Goal: Task Accomplishment & Management: Manage account settings

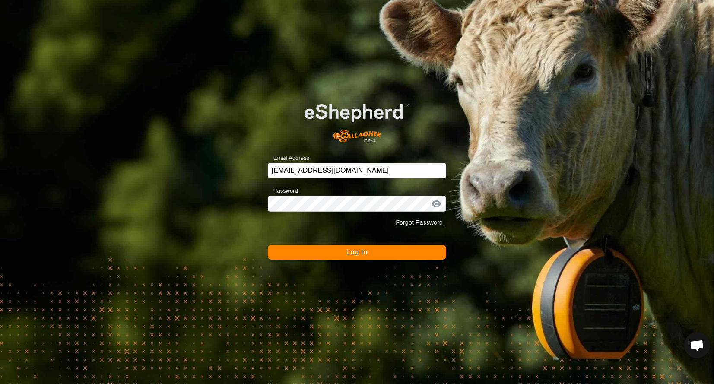
click at [317, 250] on button "Log In" at bounding box center [357, 252] width 178 height 15
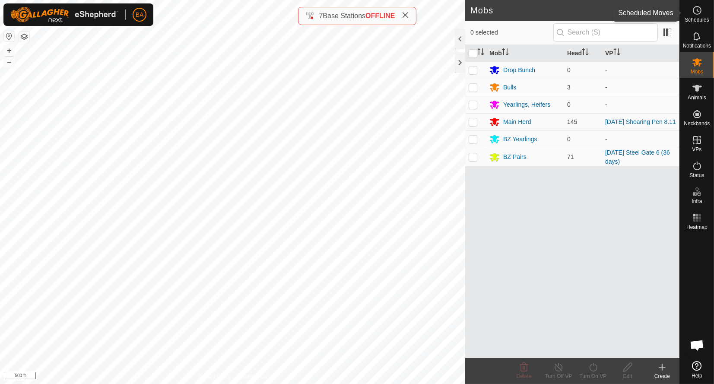
click at [692, 11] on icon at bounding box center [697, 10] width 10 height 10
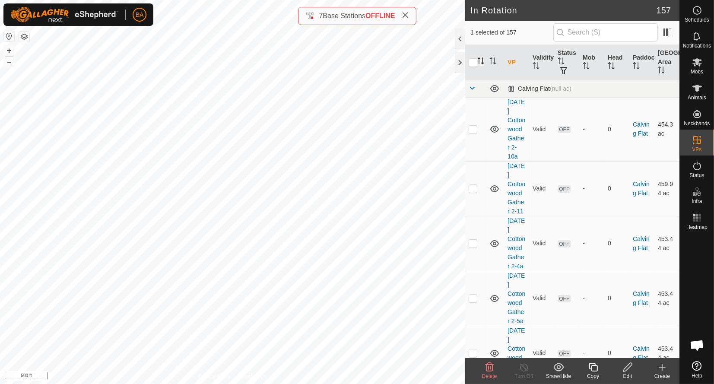
click at [482, 60] on icon "Activate to sort" at bounding box center [482, 60] width 1 height 7
click at [471, 89] on span at bounding box center [472, 88] width 7 height 7
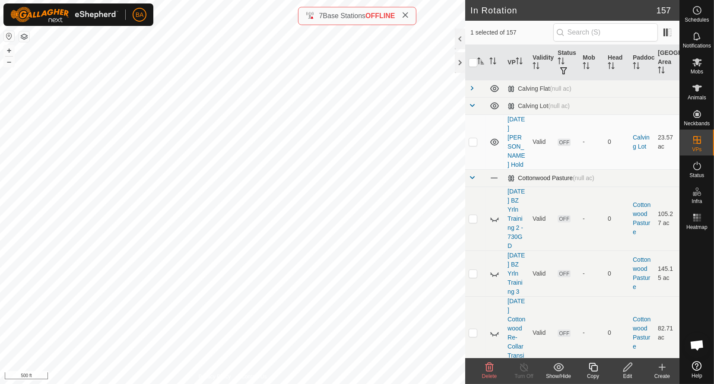
click at [470, 108] on span at bounding box center [472, 105] width 7 height 7
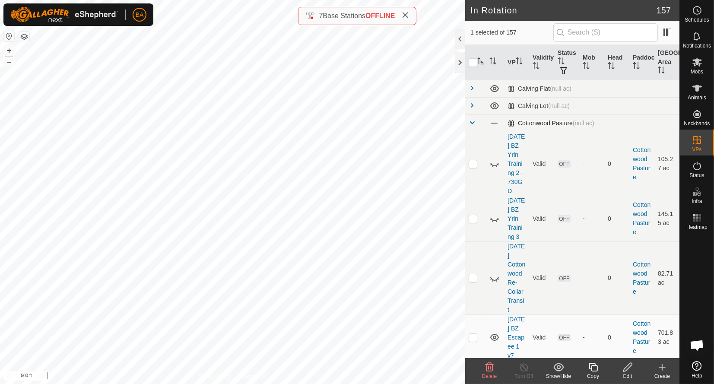
click at [471, 124] on span at bounding box center [472, 122] width 7 height 7
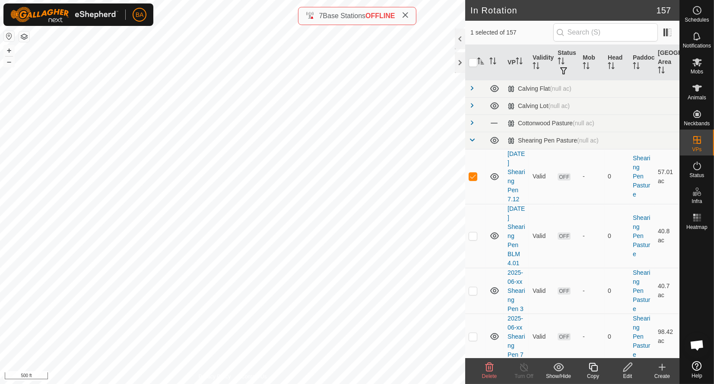
click at [482, 62] on icon "Activate to sort" at bounding box center [480, 60] width 7 height 7
checkbox input "true"
checkbox input "false"
drag, startPoint x: 505, startPoint y: 172, endPoint x: 509, endPoint y: 203, distance: 31.8
click at [509, 203] on td "[DATE] Shearing Pen 7.13" at bounding box center [516, 176] width 25 height 55
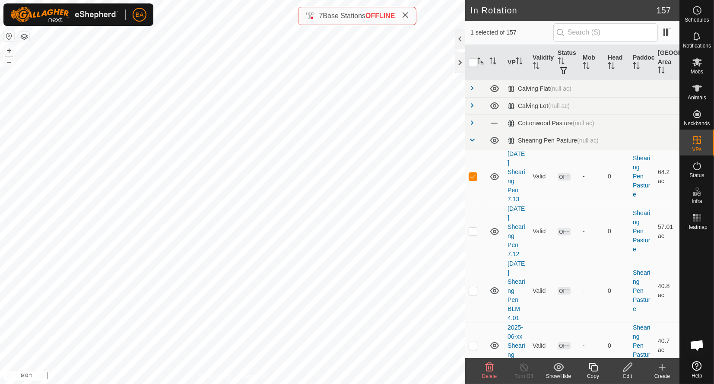
click at [590, 370] on icon at bounding box center [593, 367] width 11 height 10
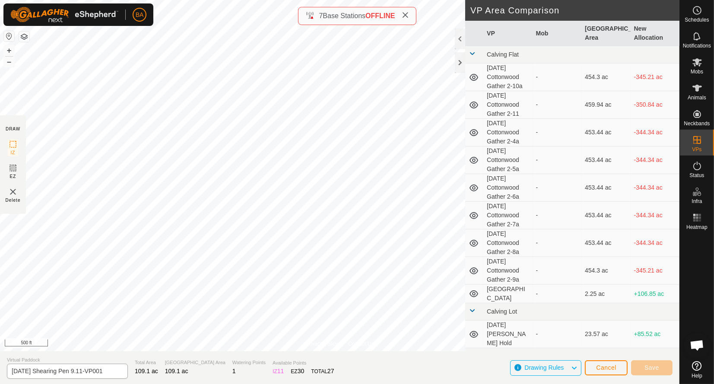
scroll to position [172, 0]
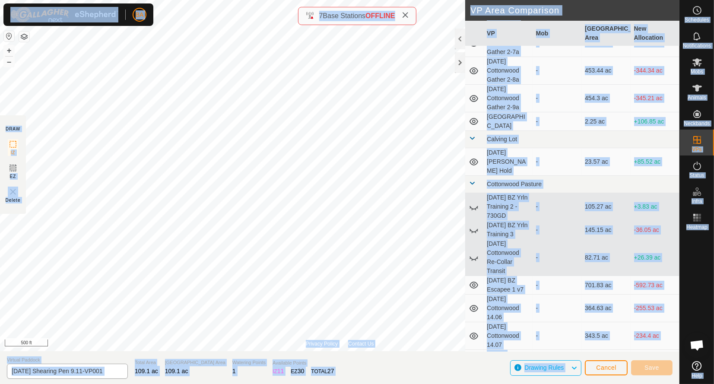
click at [135, 372] on span "109.1 ac" at bounding box center [146, 371] width 23 height 7
click at [115, 374] on input "[DATE] Shearing Pen 9.11-VP001" at bounding box center [67, 371] width 121 height 15
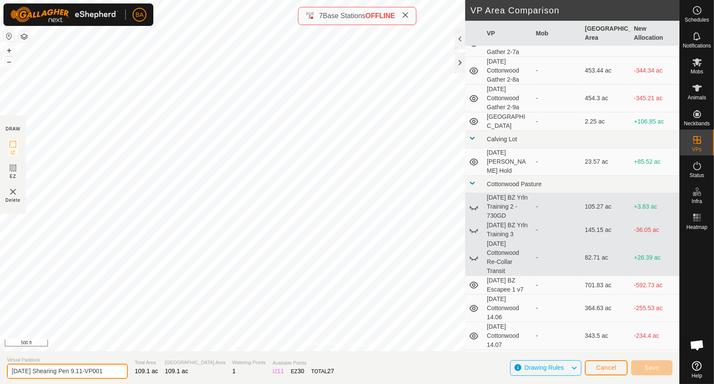
paste input "Shearing Pen 7"
click at [112, 370] on input "[DATE] Shearing Pen 9.11-VP001" at bounding box center [67, 371] width 121 height 15
drag, startPoint x: 86, startPoint y: 371, endPoint x: 118, endPoint y: 373, distance: 32.4
click at [167, 375] on section "Virtual Paddock [DATE] Shearing Pen 9.11-VP001 Total Area 109.1 ac Grazing Area…" at bounding box center [339, 367] width 679 height 33
drag, startPoint x: 36, startPoint y: 371, endPoint x: 42, endPoint y: 375, distance: 6.8
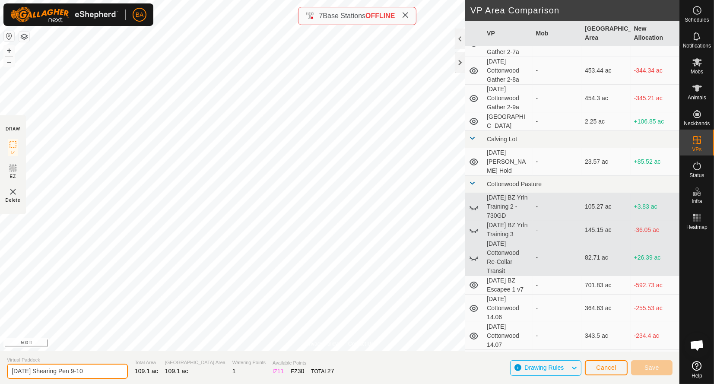
click at [42, 375] on input "[DATE] Shearing Pen 9-10" at bounding box center [67, 371] width 121 height 15
click at [12, 60] on button "–" at bounding box center [9, 62] width 10 height 10
click at [11, 60] on button "–" at bounding box center [9, 62] width 10 height 10
click at [114, 368] on input "[DATE] Shearing Pen 9-10" at bounding box center [67, 371] width 121 height 15
type input "[DATE] Shearing Pen 9-10.01"
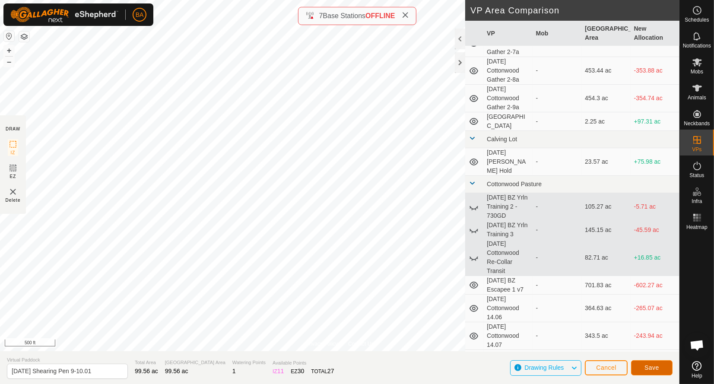
click at [660, 370] on button "Save" at bounding box center [651, 367] width 41 height 15
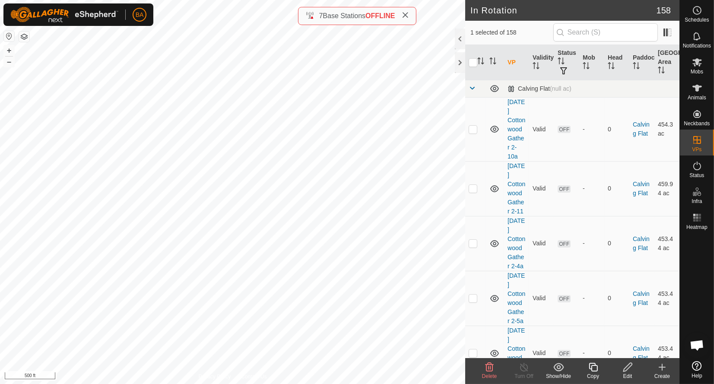
checkbox input "false"
checkbox input "true"
click at [596, 369] on icon at bounding box center [593, 367] width 11 height 10
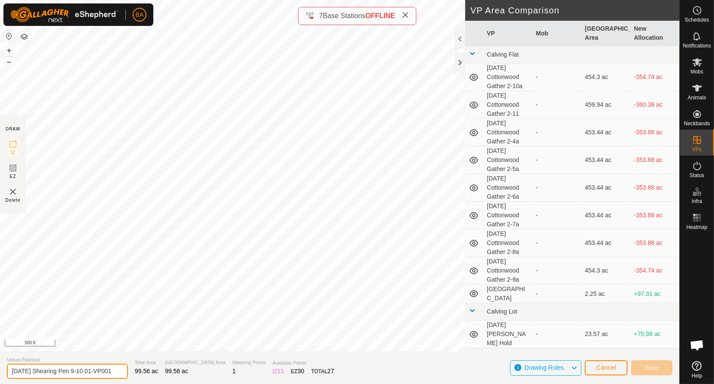
drag, startPoint x: 596, startPoint y: 369, endPoint x: 196, endPoint y: 381, distance: 399.7
click at [196, 381] on section "Virtual Paddock [DATE] Shearing Pen 9-10.01-VP001 Total Area 99.56 ac Grazing A…" at bounding box center [339, 367] width 679 height 33
type input "[DATE] Shearing Pen 9-10.02"
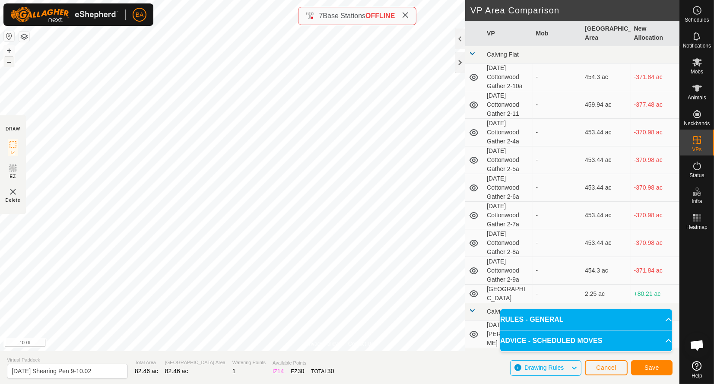
click at [9, 63] on button "–" at bounding box center [9, 62] width 10 height 10
click at [12, 50] on button "+" at bounding box center [9, 50] width 10 height 10
click at [10, 48] on button "+" at bounding box center [9, 50] width 10 height 10
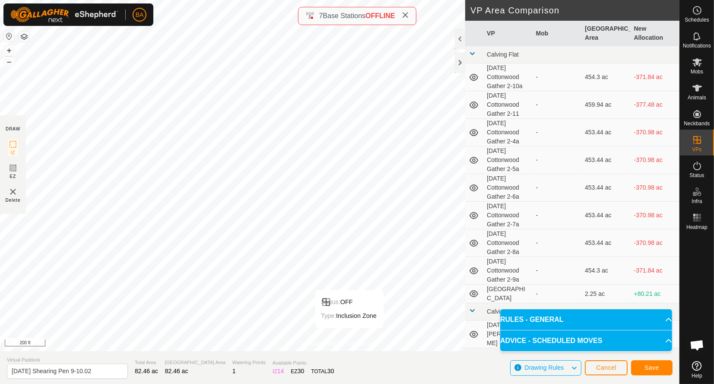
click at [345, 342] on div "Privacy Policy Contact Us Status: OFF Type: Inclusion Zone + – ⇧ i 200 ft" at bounding box center [339, 175] width 679 height 351
click at [640, 364] on button "Save" at bounding box center [651, 367] width 41 height 15
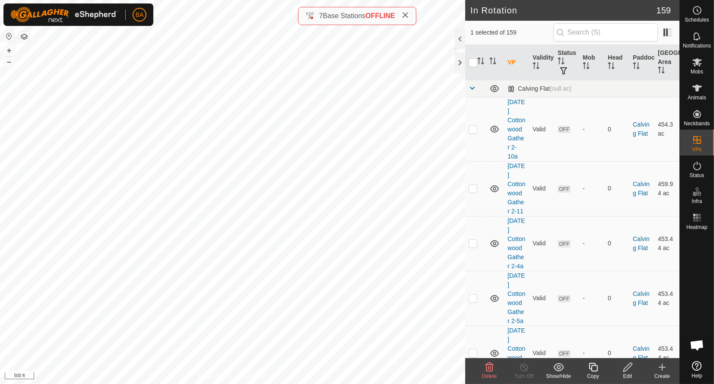
checkbox input "true"
click at [591, 367] on icon at bounding box center [593, 367] width 11 height 10
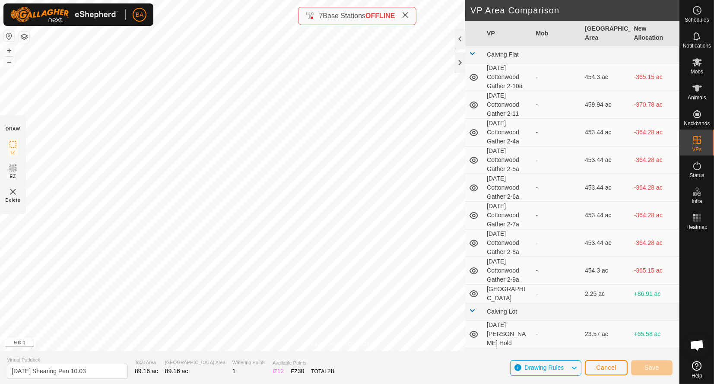
type input "[DATE] Shearing Pen 10.03"
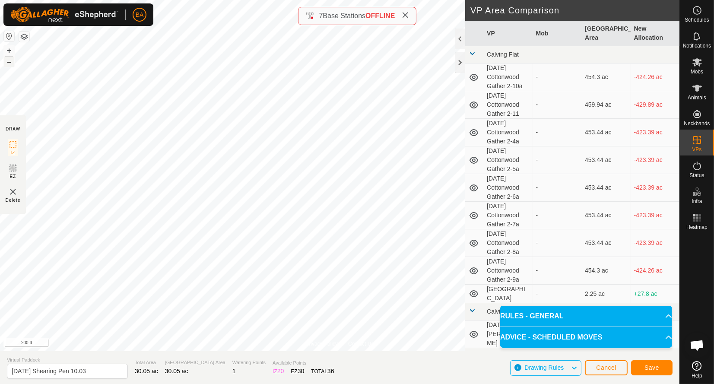
click at [6, 60] on button "–" at bounding box center [9, 62] width 10 height 10
click at [644, 368] on span "Save" at bounding box center [651, 367] width 15 height 7
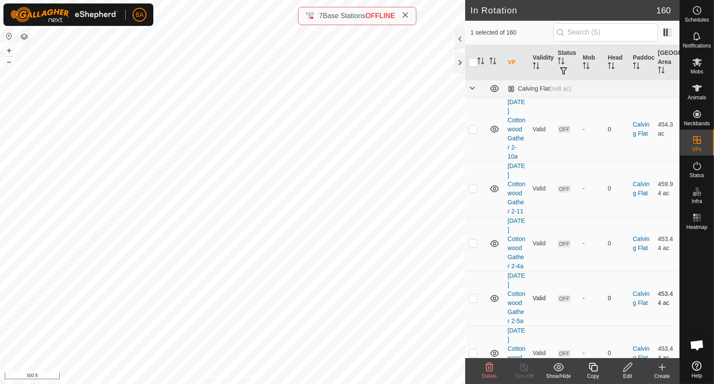
checkbox input "true"
click at [593, 367] on icon at bounding box center [593, 367] width 11 height 10
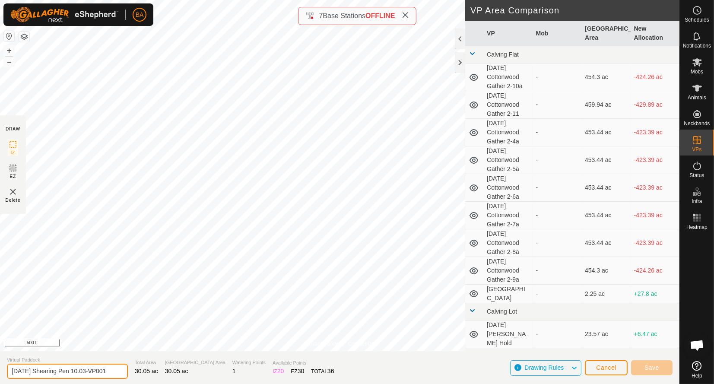
drag, startPoint x: 95, startPoint y: 372, endPoint x: 204, endPoint y: 372, distance: 109.7
click at [204, 372] on section "Virtual Paddock [DATE] Shearing Pen 10.03-VP001 Total Area 30.05 ac Grazing Are…" at bounding box center [339, 367] width 679 height 33
type input "[DATE] Shearing Pen 10.04"
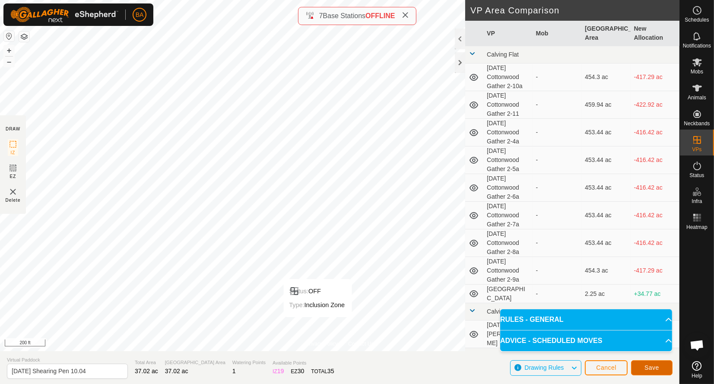
click at [646, 368] on span "Save" at bounding box center [651, 367] width 15 height 7
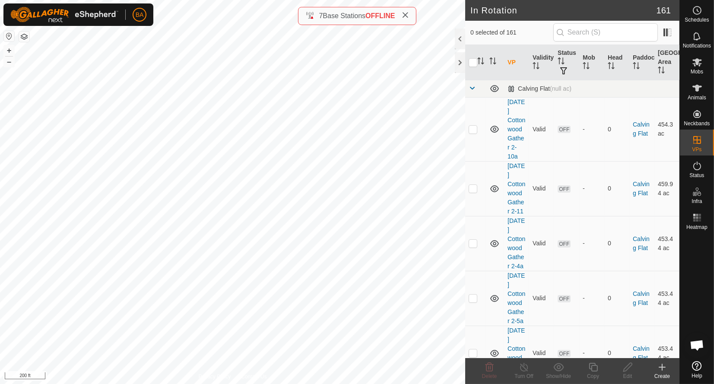
checkbox input "true"
click at [594, 368] on icon at bounding box center [593, 367] width 11 height 10
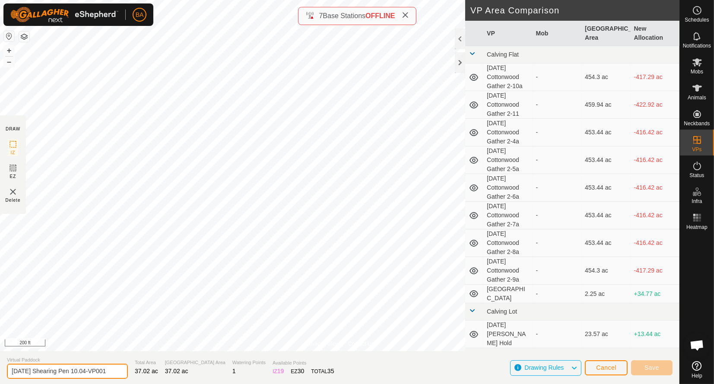
drag, startPoint x: 95, startPoint y: 372, endPoint x: 193, endPoint y: 369, distance: 98.1
click at [193, 375] on section "Virtual Paddock [DATE] Shearing Pen 10.04-VP001 Total Area 37.02 ac Grazing Are…" at bounding box center [339, 367] width 679 height 33
type input "[DATE] Shearing Pen 10.05"
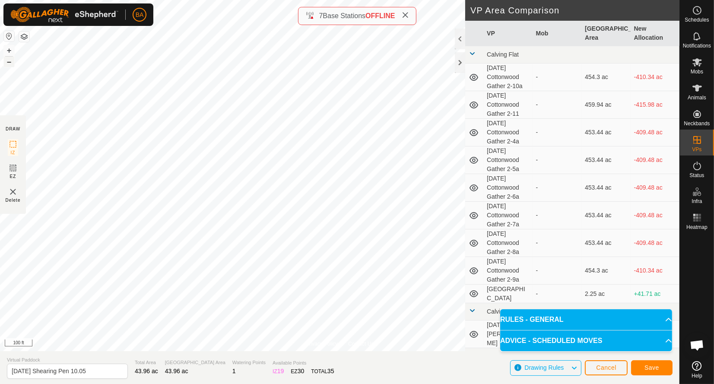
click at [10, 63] on button "–" at bounding box center [9, 62] width 10 height 10
click at [644, 367] on span "Save" at bounding box center [651, 367] width 15 height 7
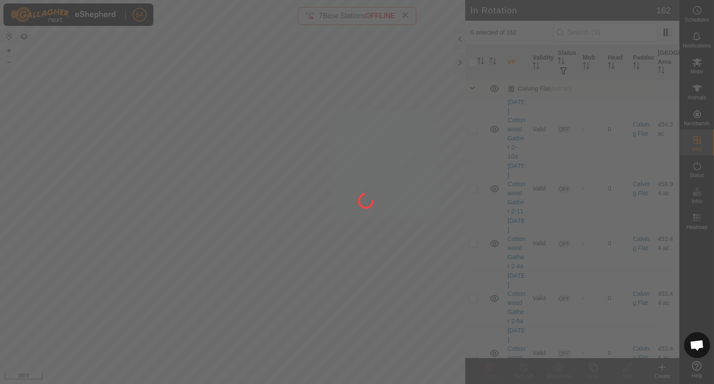
checkbox input "true"
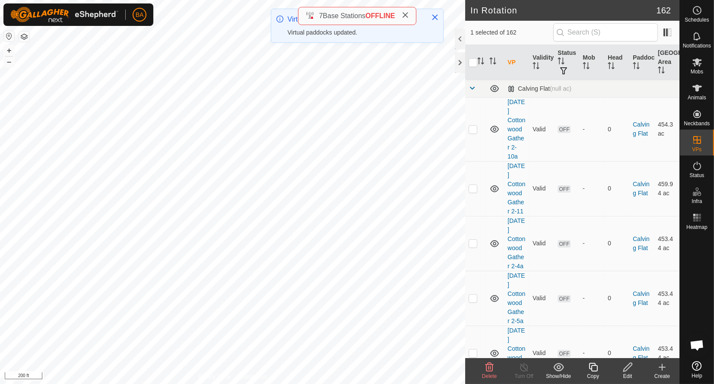
click at [593, 368] on icon at bounding box center [593, 367] width 11 height 10
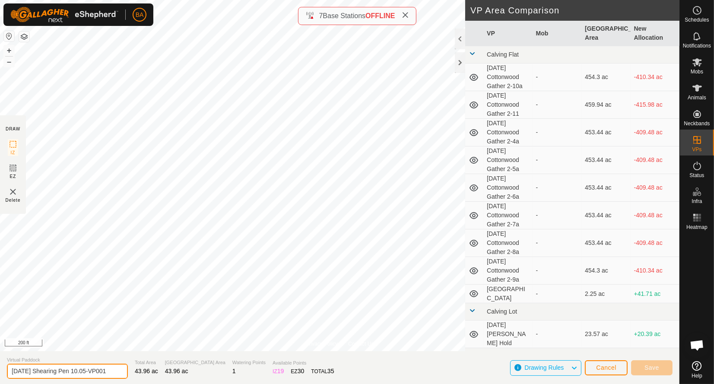
drag, startPoint x: 94, startPoint y: 374, endPoint x: 166, endPoint y: 365, distance: 72.6
click at [167, 372] on section "Virtual Paddock [DATE] Shearing Pen 10.05-VP001 Total Area 43.96 ac Grazing Are…" at bounding box center [339, 367] width 679 height 33
type input "[DATE] Shearing Pen 10.06"
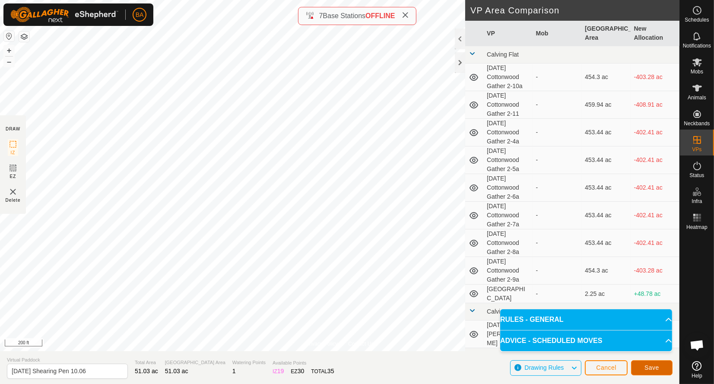
click at [664, 369] on button "Save" at bounding box center [651, 367] width 41 height 15
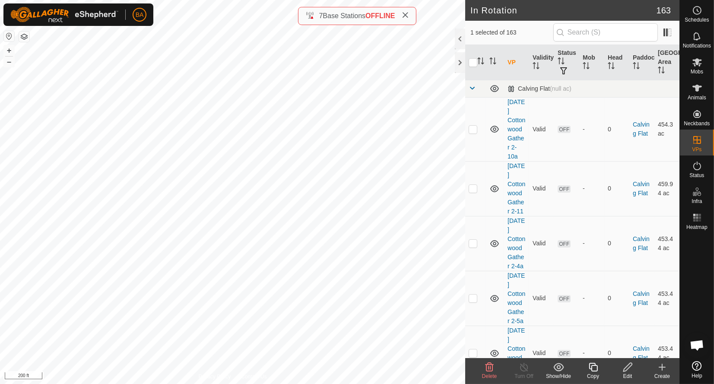
checkbox input "true"
click at [596, 371] on icon at bounding box center [593, 367] width 9 height 9
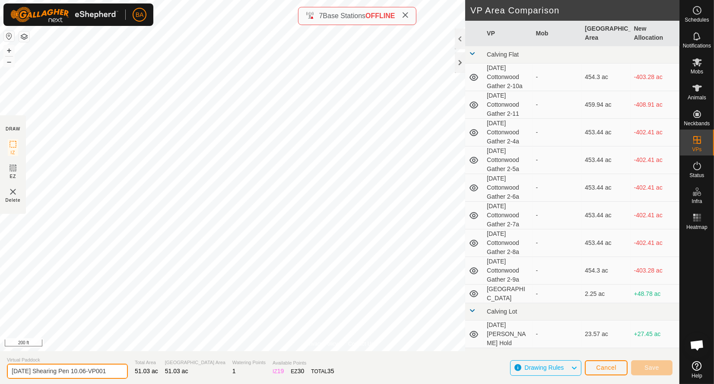
drag, startPoint x: 94, startPoint y: 372, endPoint x: 252, endPoint y: 382, distance: 158.4
click at [252, 382] on section "Virtual Paddock [DATE] Shearing Pen 10.06-VP001 Total Area 51.03 ac Grazing Are…" at bounding box center [339, 367] width 679 height 33
type input "[DATE] Shearing Pen 10.07"
click at [8, 49] on button "+" at bounding box center [9, 50] width 10 height 10
click at [4, 60] on button "–" at bounding box center [9, 62] width 10 height 10
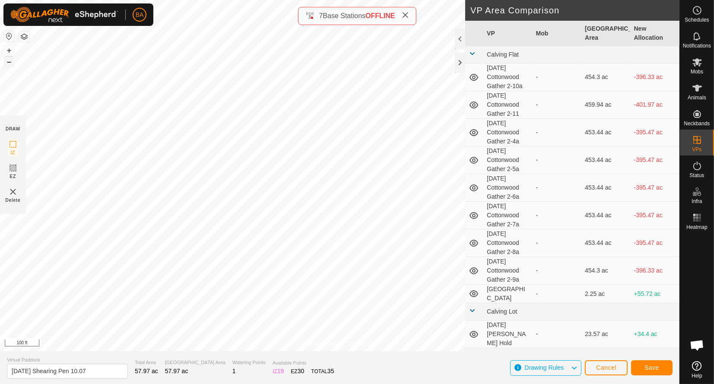
click at [4, 60] on button "–" at bounding box center [9, 62] width 10 height 10
click at [640, 367] on button "Save" at bounding box center [651, 367] width 41 height 15
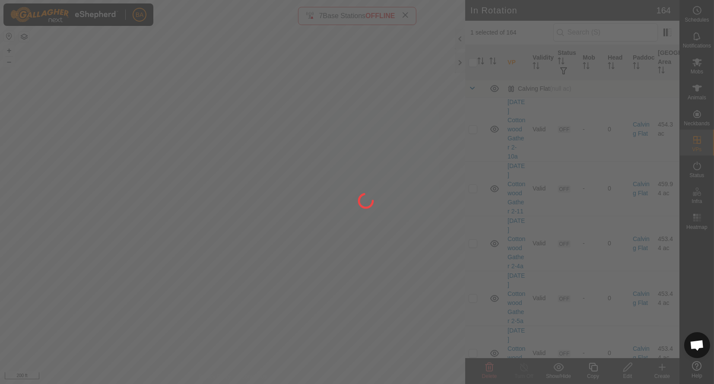
checkbox input "true"
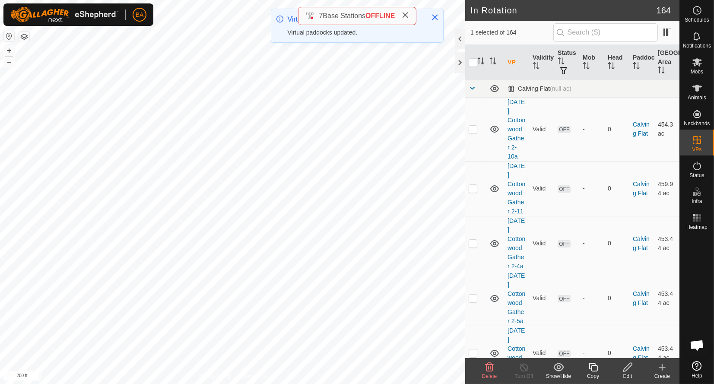
click at [594, 367] on icon at bounding box center [593, 367] width 11 height 10
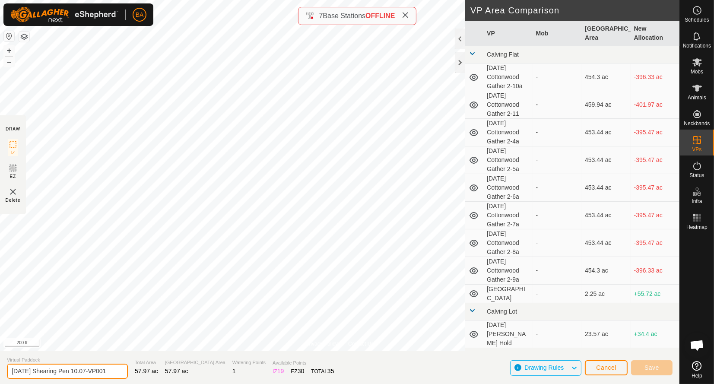
drag, startPoint x: 94, startPoint y: 374, endPoint x: 216, endPoint y: 372, distance: 121.8
click at [216, 374] on section "Virtual Paddock [DATE] Shearing Pen 10.07-VP001 Total Area 57.97 ac Grazing Are…" at bounding box center [339, 367] width 679 height 33
type input "[DATE] Shearing Pen 10.08"
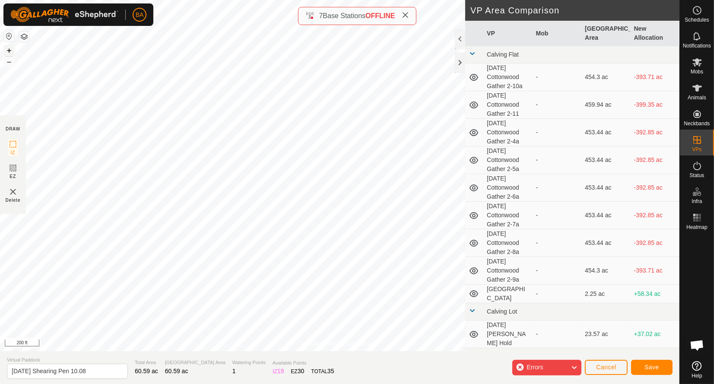
click at [9, 48] on button "+" at bounding box center [9, 50] width 10 height 10
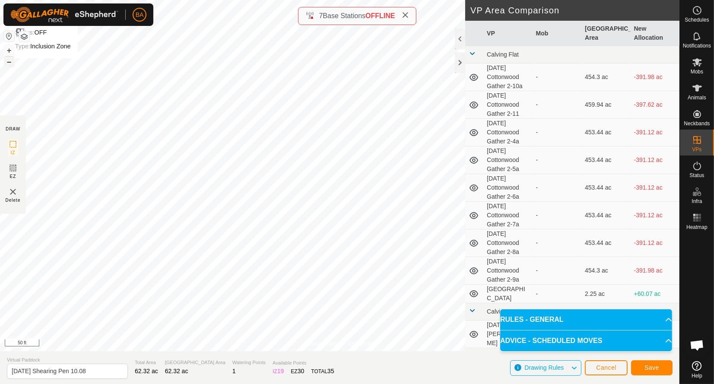
click at [8, 63] on button "–" at bounding box center [9, 62] width 10 height 10
click at [9, 48] on button "+" at bounding box center [9, 50] width 10 height 10
click at [656, 370] on span "Save" at bounding box center [651, 367] width 15 height 7
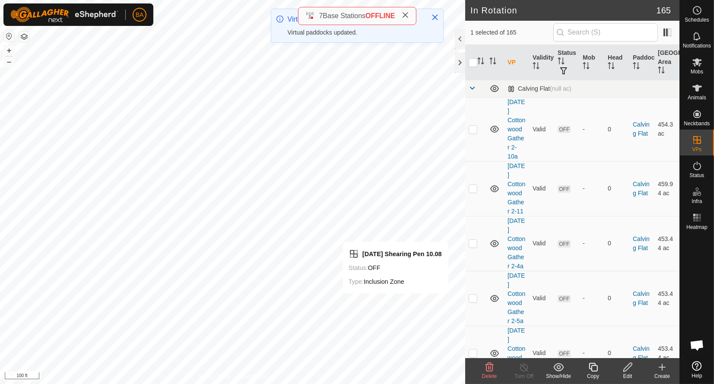
click at [592, 369] on icon at bounding box center [593, 367] width 11 height 10
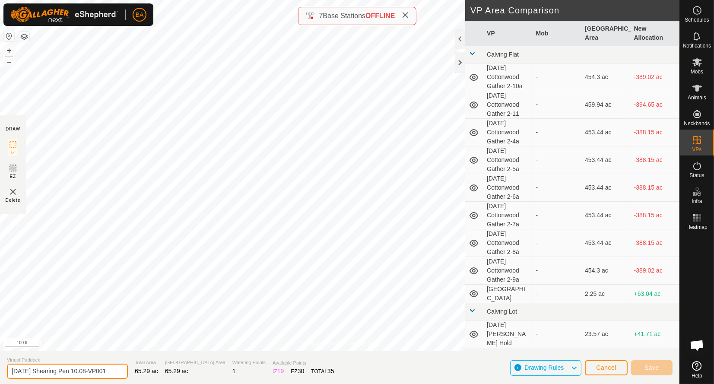
drag, startPoint x: 94, startPoint y: 372, endPoint x: 312, endPoint y: 378, distance: 218.6
click at [316, 380] on section "Virtual Paddock [DATE] Shearing Pen 10.08-VP001 Total Area 65.29 ac Grazing Are…" at bounding box center [339, 367] width 679 height 33
type input "[DATE] Shearing Pen 10.09"
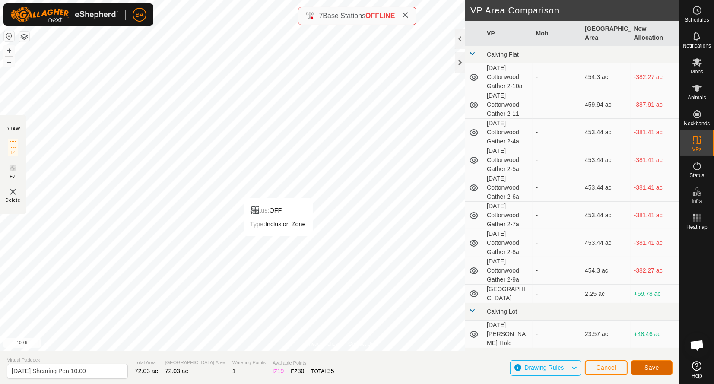
click at [645, 365] on span "Save" at bounding box center [651, 367] width 15 height 7
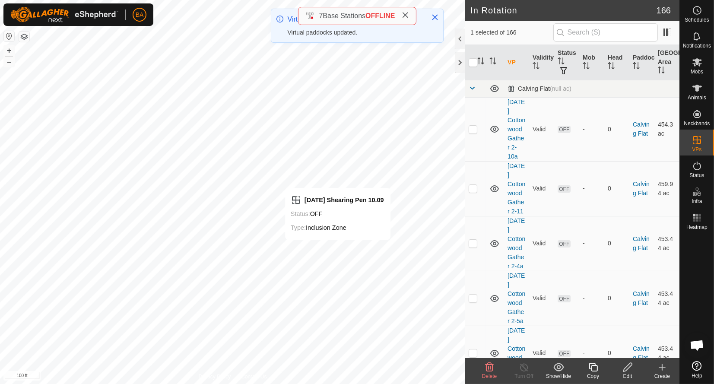
click at [596, 372] on icon at bounding box center [593, 367] width 11 height 10
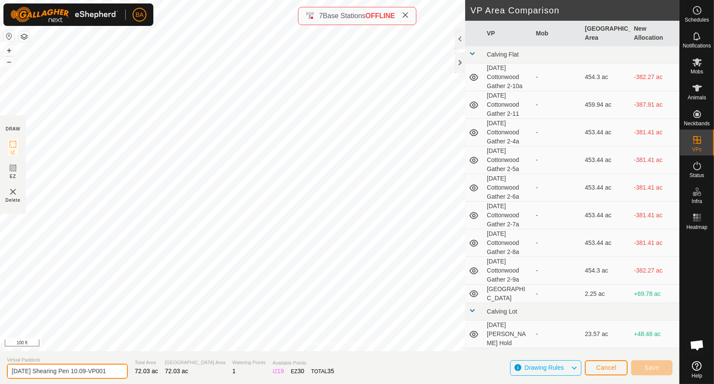
drag, startPoint x: 92, startPoint y: 370, endPoint x: 230, endPoint y: 374, distance: 137.8
click at [230, 374] on section "Virtual Paddock [DATE] Shearing Pen 10.09-VP001 Total Area 72.03 ac Grazing Are…" at bounding box center [339, 367] width 679 height 33
type input "[DATE] Shearing Pen 10.10"
drag, startPoint x: 228, startPoint y: 353, endPoint x: 452, endPoint y: 354, distance: 223.7
click at [452, 367] on section "Virtual Paddock [DATE] Shearing Pen 10.10 Total Area 72.03 ac Grazing Area 72.0…" at bounding box center [339, 367] width 679 height 33
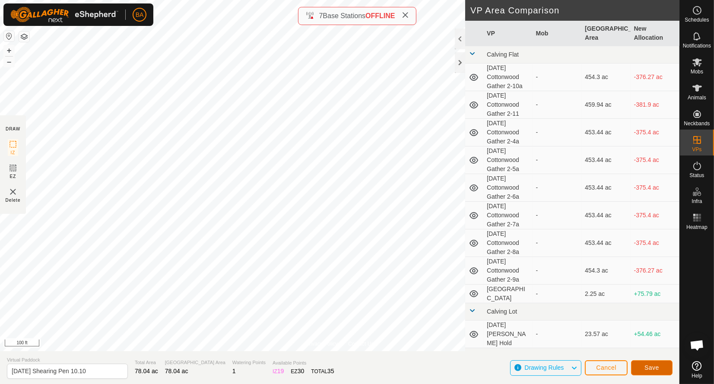
click at [659, 370] on button "Save" at bounding box center [651, 367] width 41 height 15
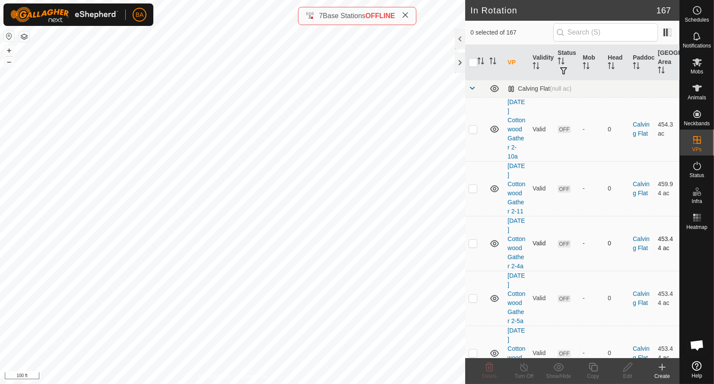
checkbox input "true"
click at [594, 370] on icon at bounding box center [593, 367] width 11 height 10
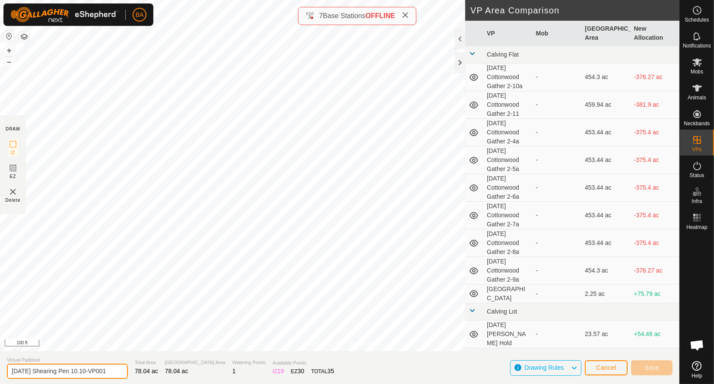
drag, startPoint x: 200, startPoint y: 369, endPoint x: 247, endPoint y: 369, distance: 47.1
click at [247, 369] on section "Virtual Paddock 2025-10-16 Shearing Pen 10.10-VP001 Total Area 78.04 ac Grazing…" at bounding box center [339, 367] width 679 height 33
type input "2025-10-16 Shearing Pen 10.11"
click at [472, 53] on span at bounding box center [472, 53] width 7 height 7
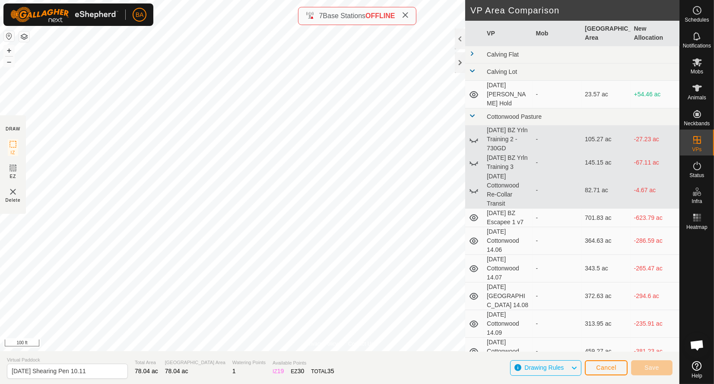
click at [472, 73] on span at bounding box center [472, 70] width 7 height 7
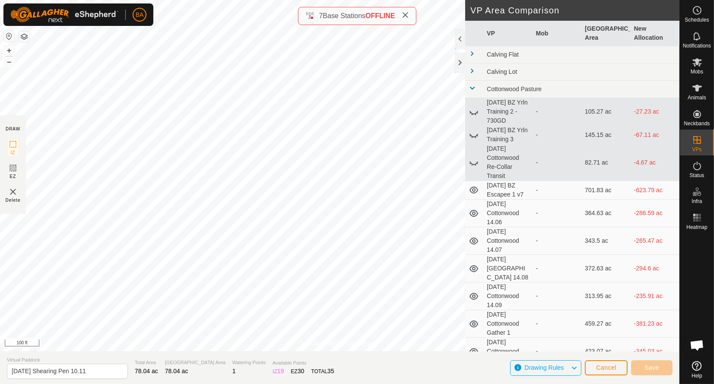
click at [474, 90] on span at bounding box center [472, 88] width 7 height 7
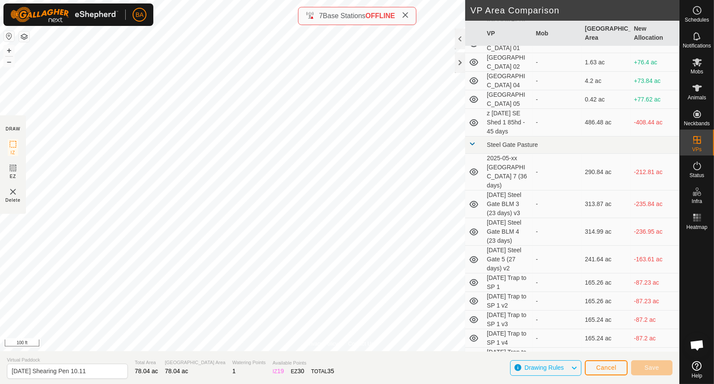
scroll to position [2879, 0]
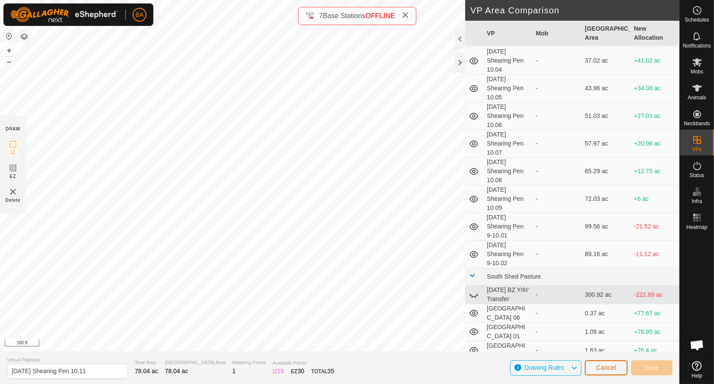
click at [618, 364] on button "Cancel" at bounding box center [606, 367] width 43 height 15
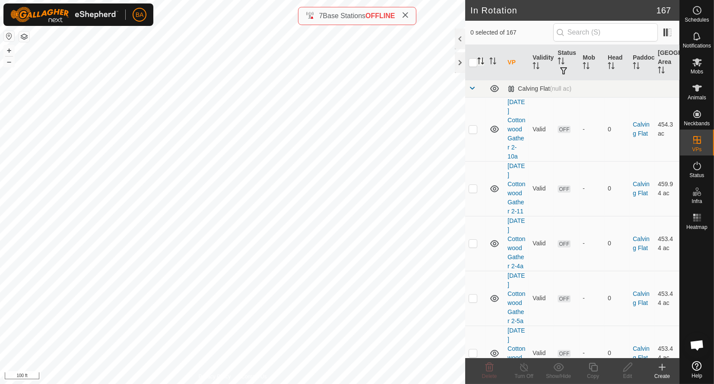
click at [481, 60] on icon "Activate to sort" at bounding box center [480, 60] width 7 height 7
click at [471, 90] on span at bounding box center [472, 88] width 7 height 7
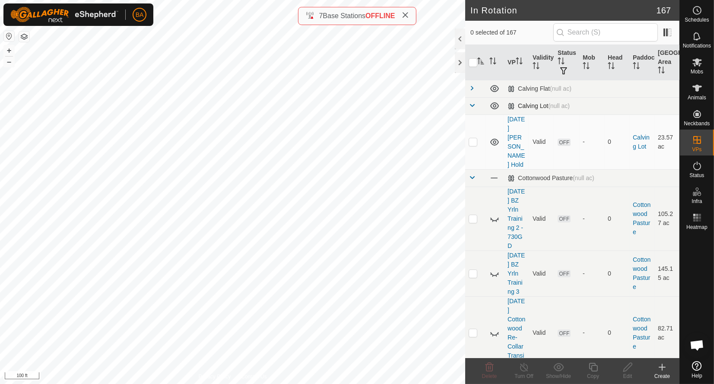
click at [472, 108] on span at bounding box center [472, 105] width 7 height 7
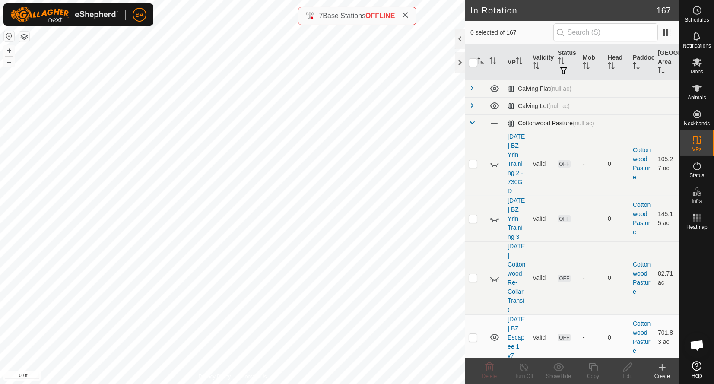
click at [473, 123] on span at bounding box center [472, 122] width 7 height 7
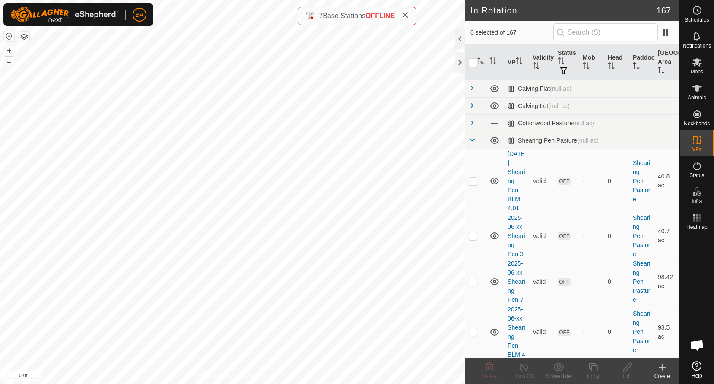
click at [481, 61] on icon "Activate to sort" at bounding box center [480, 60] width 7 height 7
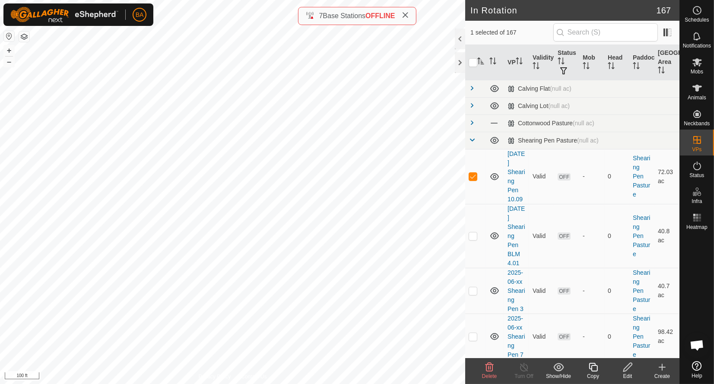
click at [483, 60] on icon "Activate to sort" at bounding box center [480, 60] width 7 height 7
checkbox input "false"
click at [632, 361] on div "Edit" at bounding box center [627, 371] width 35 height 26
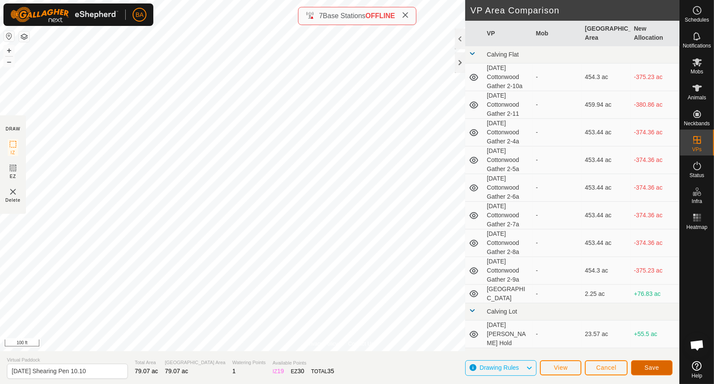
click at [647, 366] on span "Save" at bounding box center [651, 367] width 15 height 7
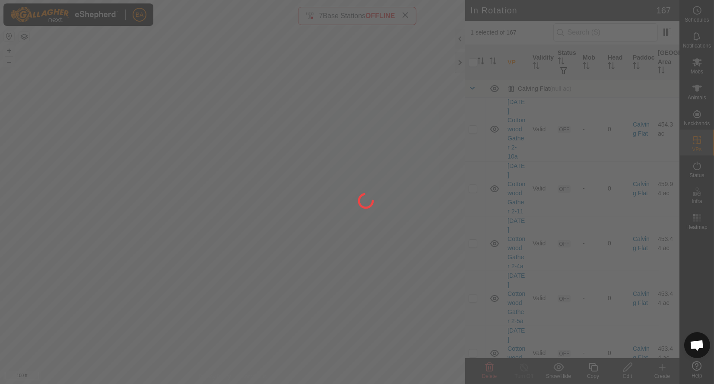
checkbox input "true"
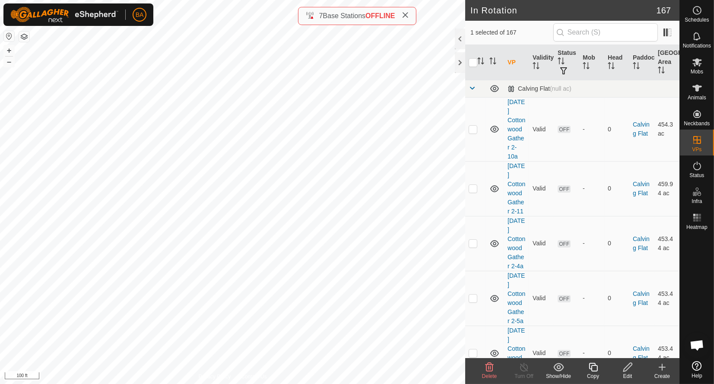
click at [596, 368] on icon at bounding box center [593, 367] width 11 height 10
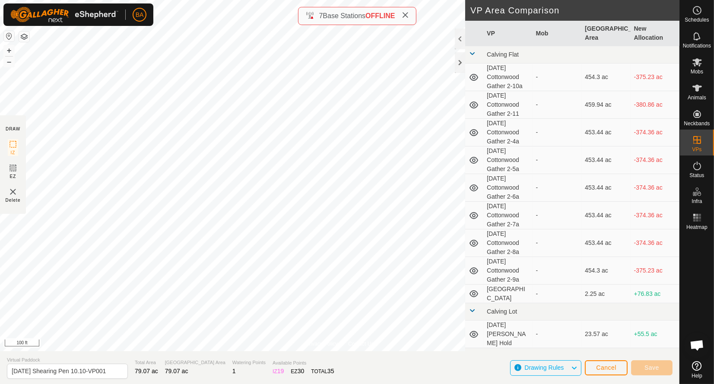
click at [216, 380] on section "Virtual Paddock 2025-10-16 Shearing Pen 10.10-VP001 Total Area 79.07 ac Grazing…" at bounding box center [339, 367] width 679 height 33
type input "2025-10-16 Shearing Pen 10.11"
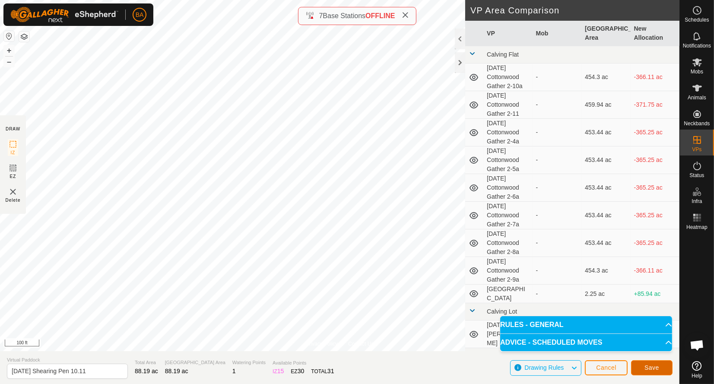
click at [639, 371] on button "Save" at bounding box center [651, 367] width 41 height 15
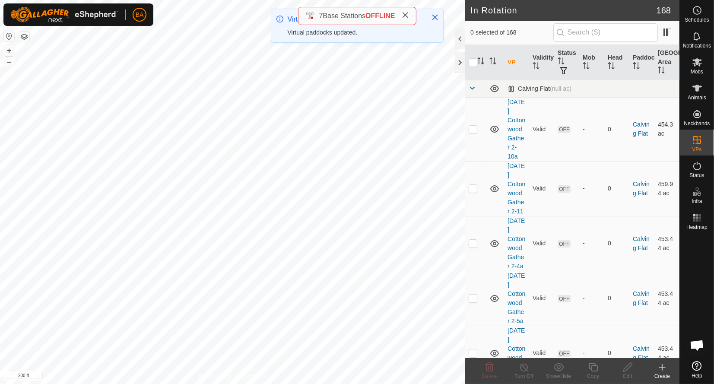
click at [11, 67] on div "+ –" at bounding box center [8, 56] width 11 height 22
click at [8, 63] on button "–" at bounding box center [9, 62] width 10 height 10
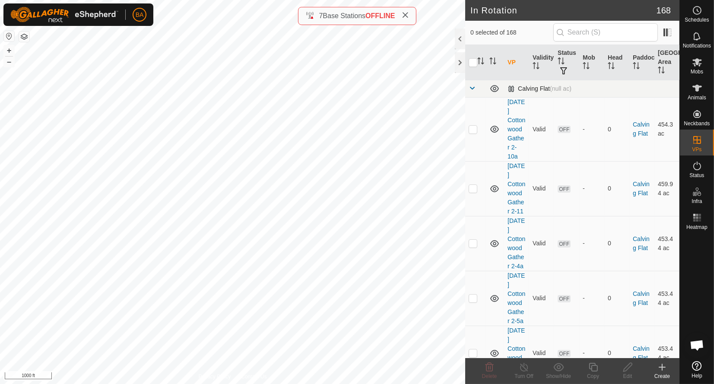
click at [474, 84] on td at bounding box center [475, 88] width 21 height 17
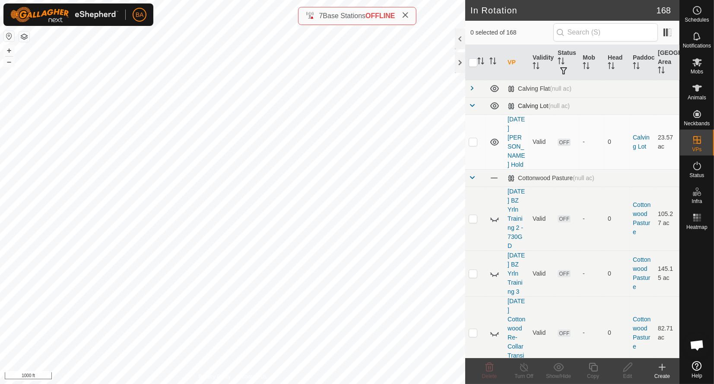
click at [476, 102] on td at bounding box center [475, 105] width 21 height 17
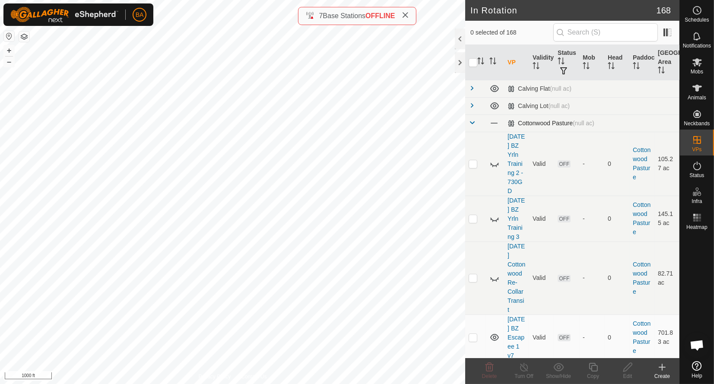
click at [475, 123] on span at bounding box center [472, 122] width 7 height 7
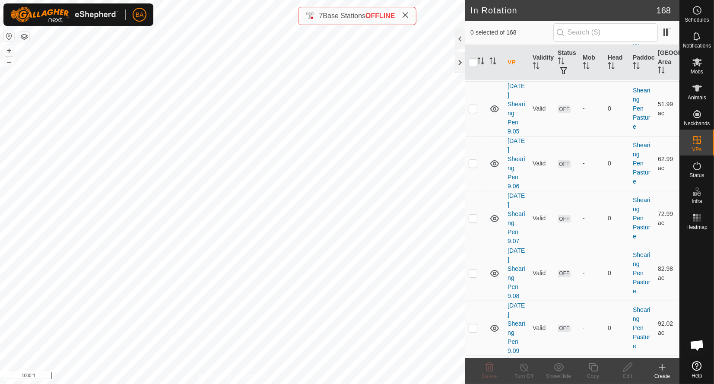
scroll to position [6564, 0]
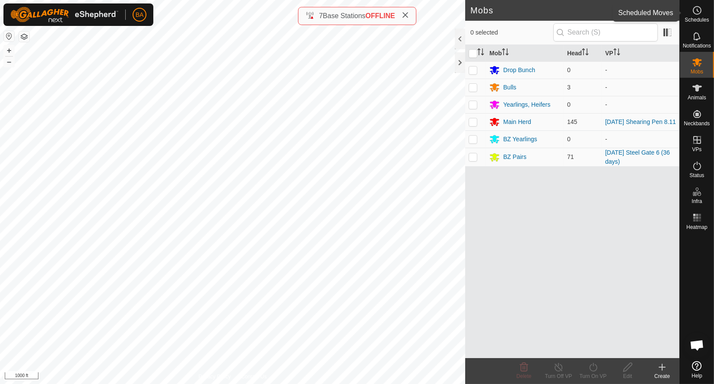
click at [696, 12] on icon at bounding box center [697, 10] width 10 height 10
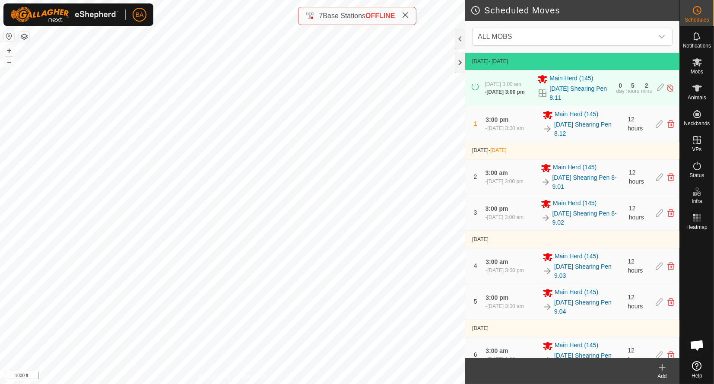
scroll to position [285, 0]
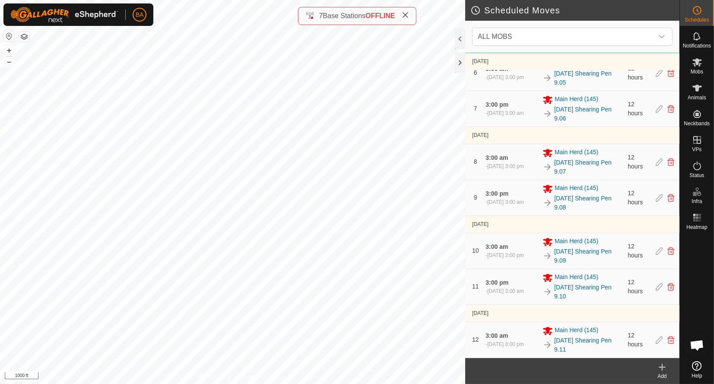
click at [660, 372] on div "Add" at bounding box center [662, 376] width 35 height 8
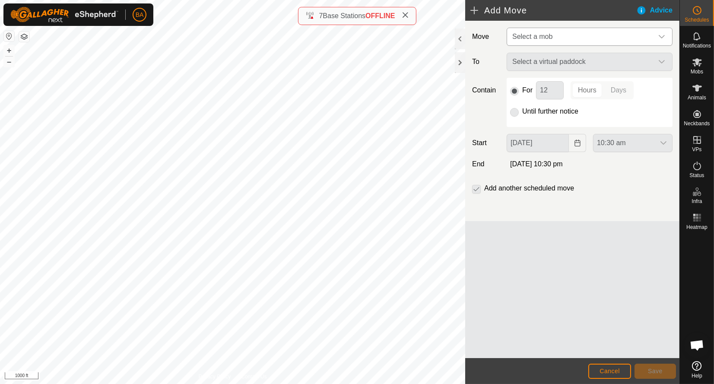
click at [578, 39] on span "Select a mob" at bounding box center [581, 36] width 144 height 17
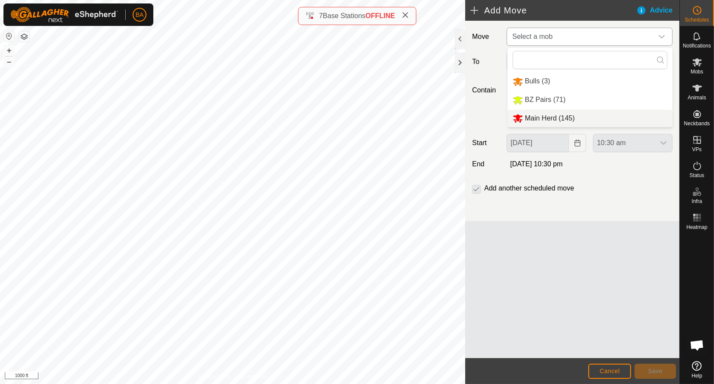
click at [565, 120] on li "Main Herd (145)" at bounding box center [589, 119] width 165 height 18
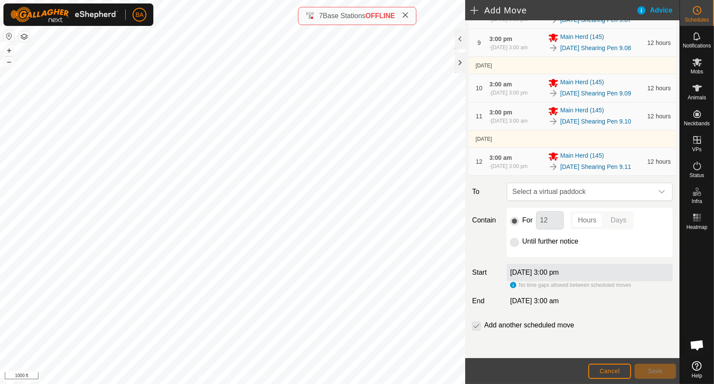
scroll to position [475, 0]
click at [572, 189] on span "Select a virtual paddock" at bounding box center [581, 191] width 144 height 17
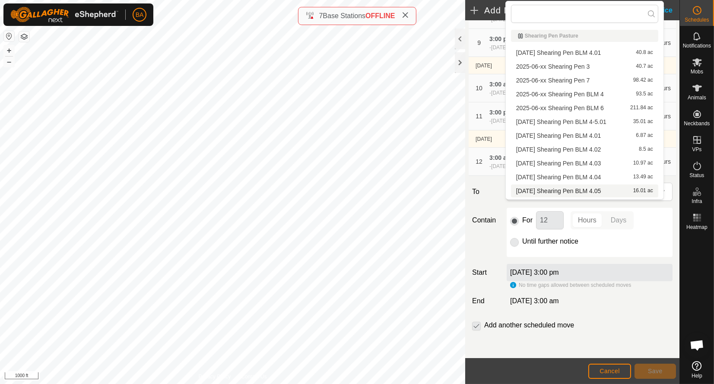
type input "cannot export "Hunt Area" as a KMZ"
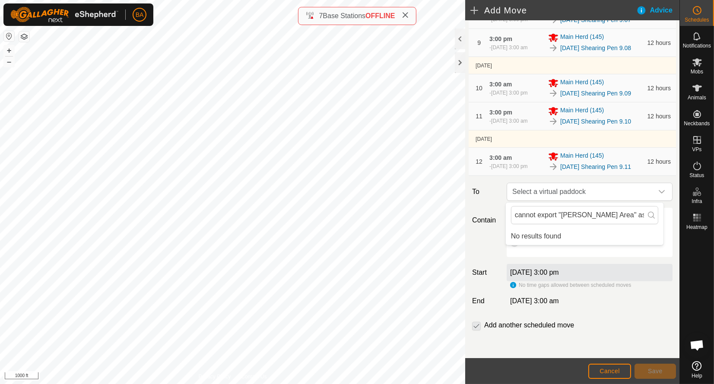
drag, startPoint x: 632, startPoint y: 210, endPoint x: 479, endPoint y: 210, distance: 153.3
click at [479, 210] on body "BA Schedules Notifications Mobs Animals Neckbands VPs Status Infra Heatmap Help…" at bounding box center [357, 192] width 714 height 384
click at [522, 194] on span "Select a virtual paddock" at bounding box center [581, 191] width 144 height 17
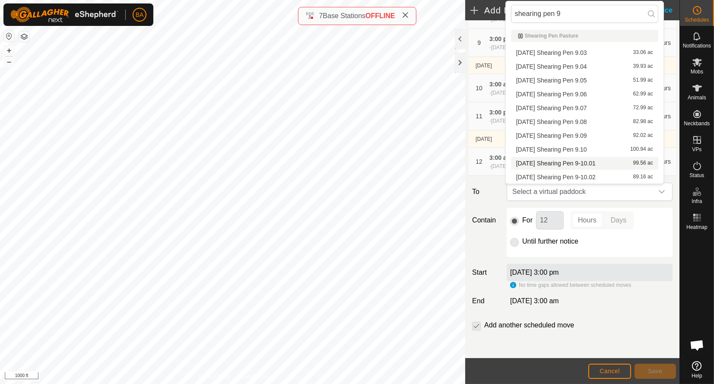
type input "shearing pen 9"
click at [589, 162] on li "2025-10-16 Shearing Pen 9-10.01 99.56 ac" at bounding box center [584, 163] width 147 height 13
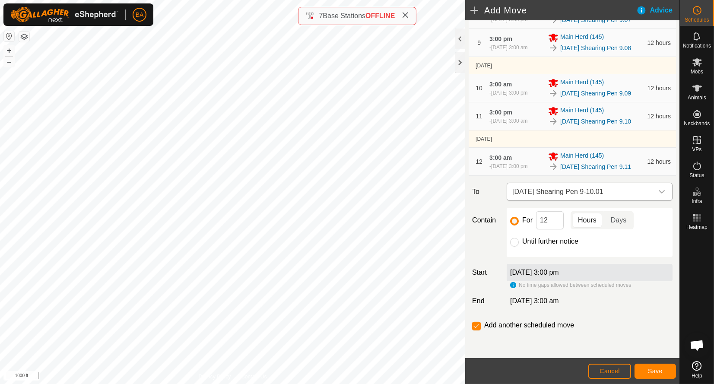
click at [543, 192] on span "[DATE] Shearing Pen 9-10.01" at bounding box center [581, 191] width 144 height 17
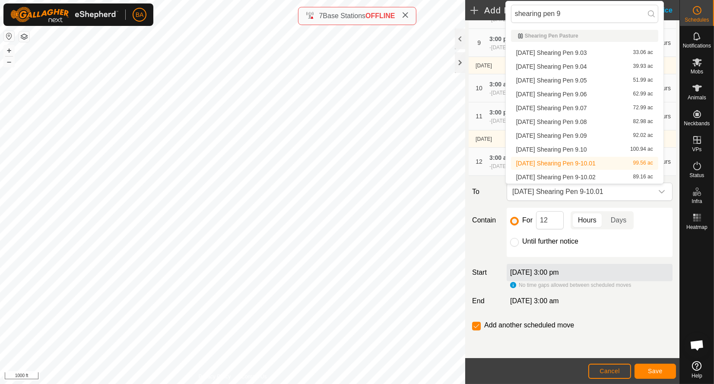
click at [548, 165] on li "2025-10-16 Shearing Pen 9-10.01 99.56 ac" at bounding box center [584, 163] width 147 height 13
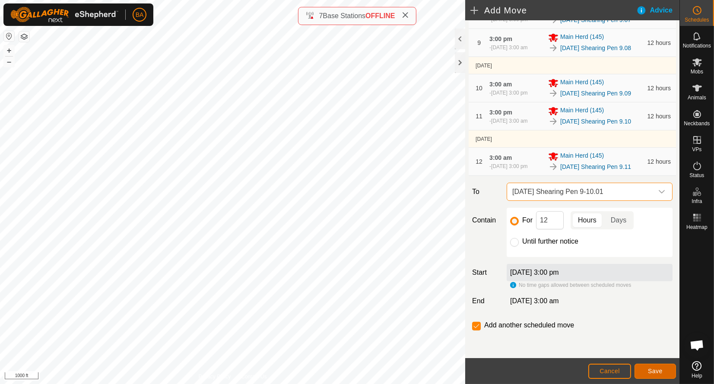
click at [651, 371] on span "Save" at bounding box center [655, 371] width 15 height 7
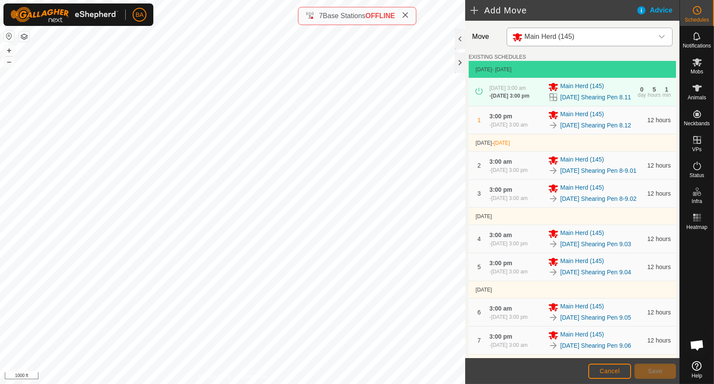
scroll to position [511, 0]
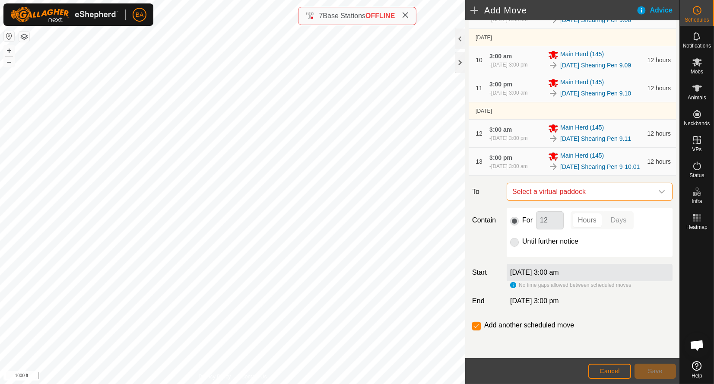
click at [533, 193] on span "Select a virtual paddock" at bounding box center [581, 191] width 144 height 17
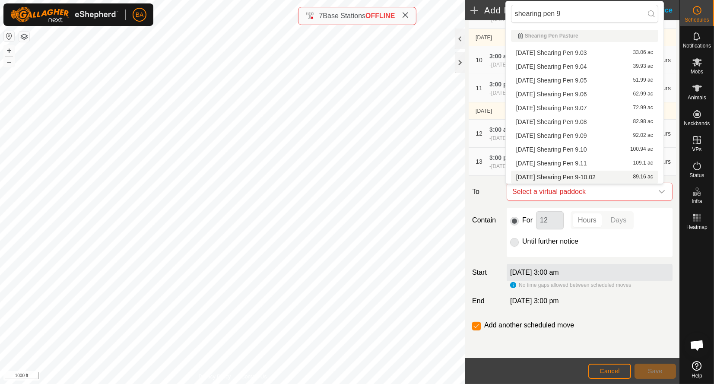
type input "shearing pen 9"
click at [535, 178] on li "2025-10-16 Shearing Pen 9-10.02 89.16 ac" at bounding box center [584, 177] width 147 height 13
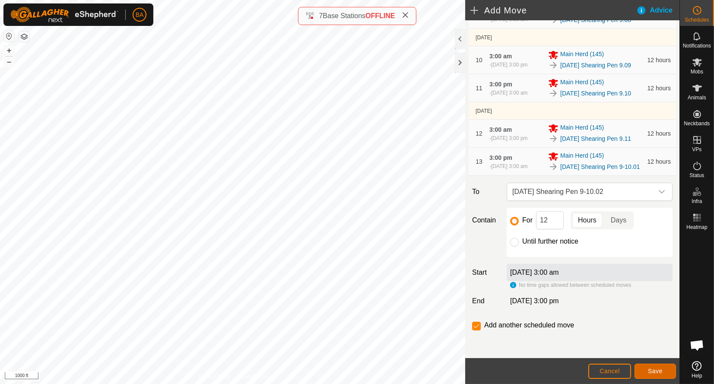
click at [650, 372] on span "Save" at bounding box center [655, 371] width 15 height 7
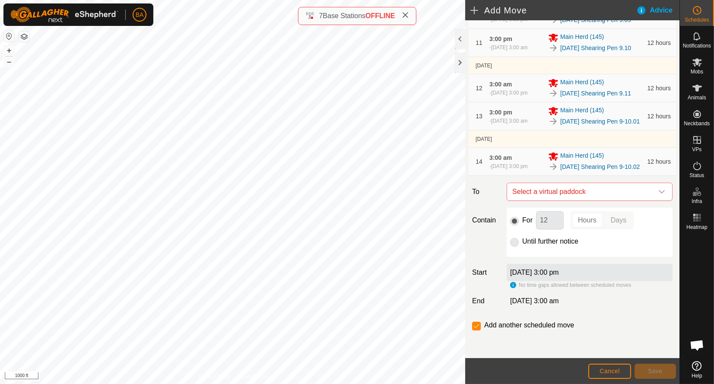
scroll to position [564, 0]
click at [561, 189] on span "Select a virtual paddock" at bounding box center [581, 191] width 144 height 17
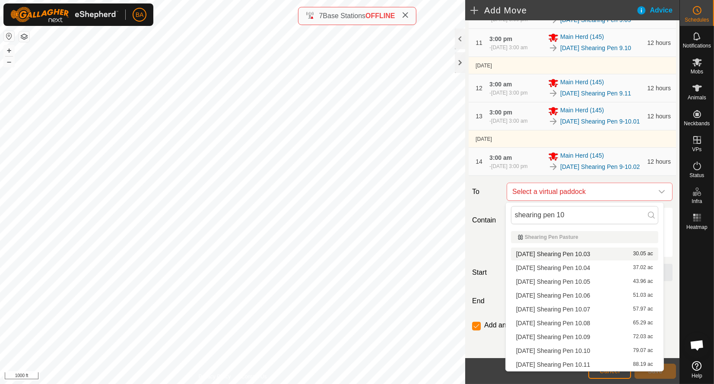
type input "shearing pen 10"
click at [559, 254] on li "2025-10-16 Shearing Pen 10.03 30.05 ac" at bounding box center [584, 253] width 147 height 13
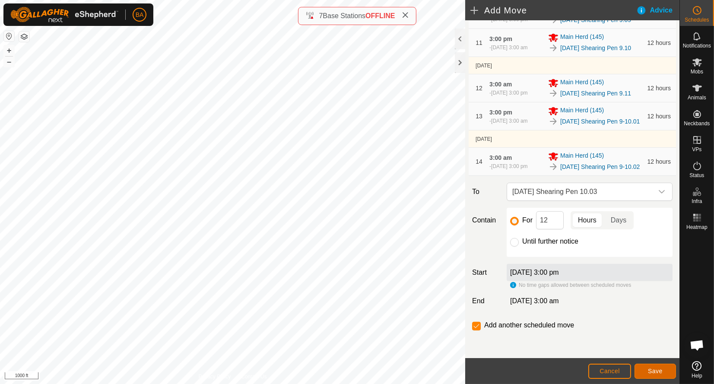
click at [662, 364] on button "Save" at bounding box center [654, 371] width 41 height 15
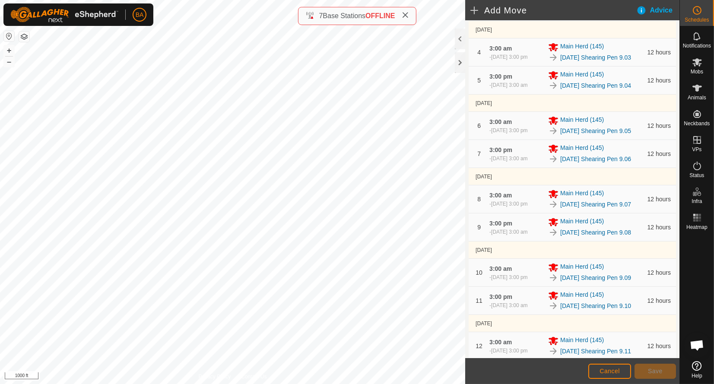
scroll to position [601, 0]
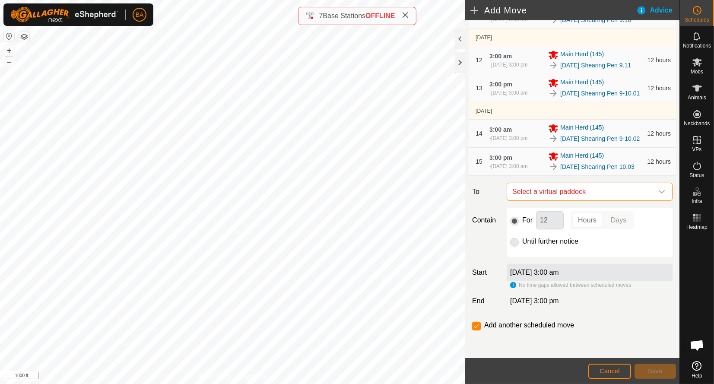
click at [577, 195] on span "Select a virtual paddock" at bounding box center [581, 191] width 144 height 17
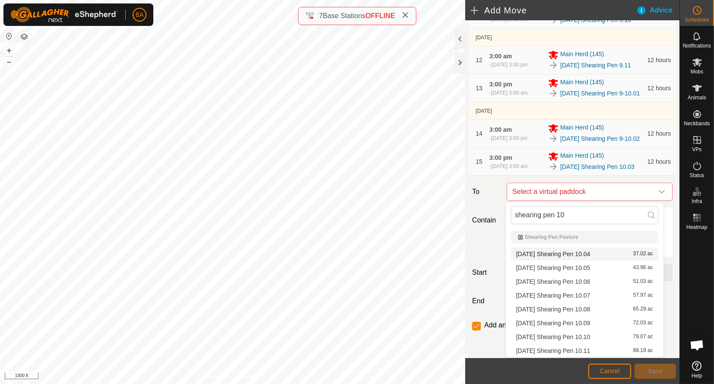
type input "shearing pen 10"
click at [572, 256] on li "2025-10-16 Shearing Pen 10.04 37.02 ac" at bounding box center [584, 253] width 147 height 13
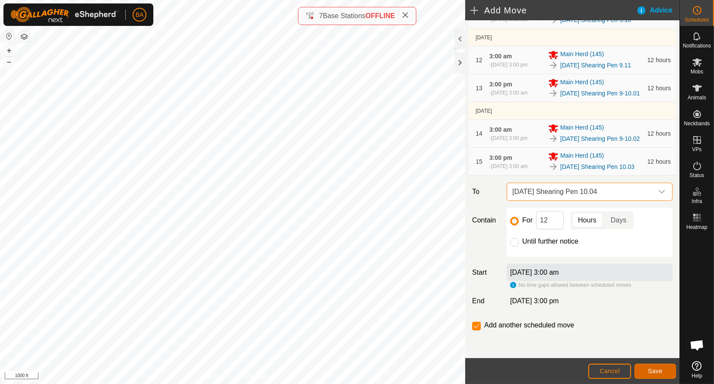
click at [659, 371] on span "Save" at bounding box center [655, 371] width 15 height 7
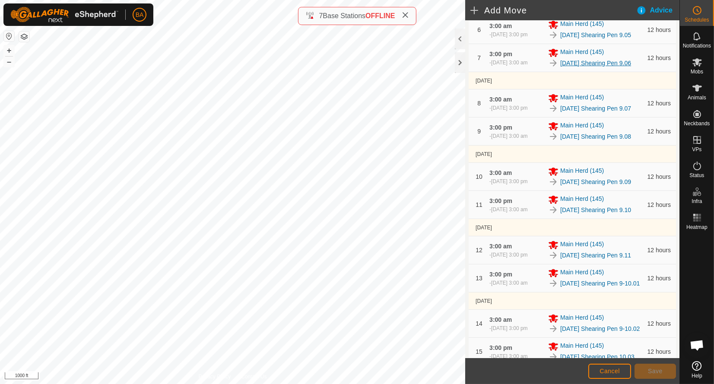
scroll to position [654, 0]
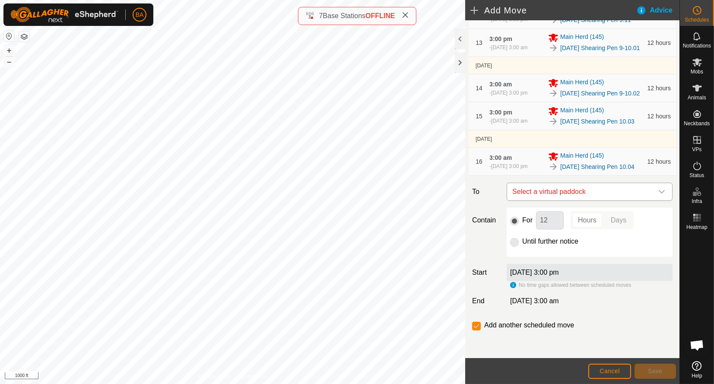
click at [584, 194] on span "Select a virtual paddock" at bounding box center [581, 191] width 144 height 17
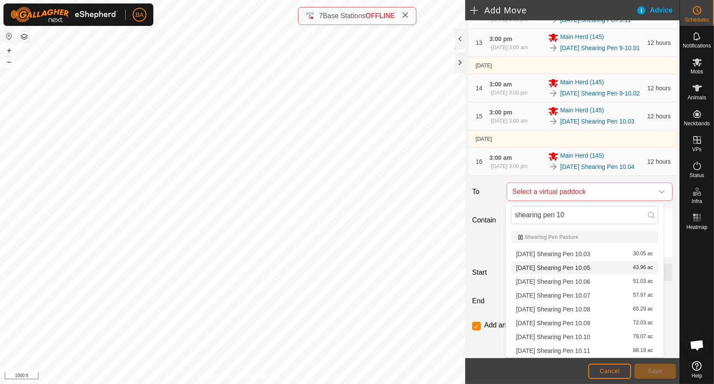
type input "shearing pen 10"
click at [577, 267] on li "2025-10-16 Shearing Pen 10.05 43.96 ac" at bounding box center [584, 267] width 147 height 13
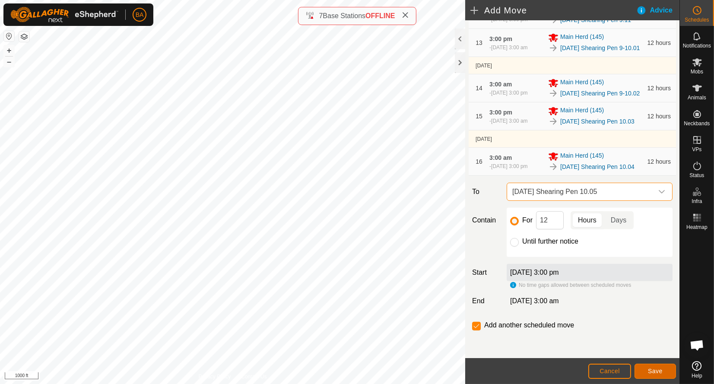
click at [663, 369] on button "Save" at bounding box center [654, 371] width 41 height 15
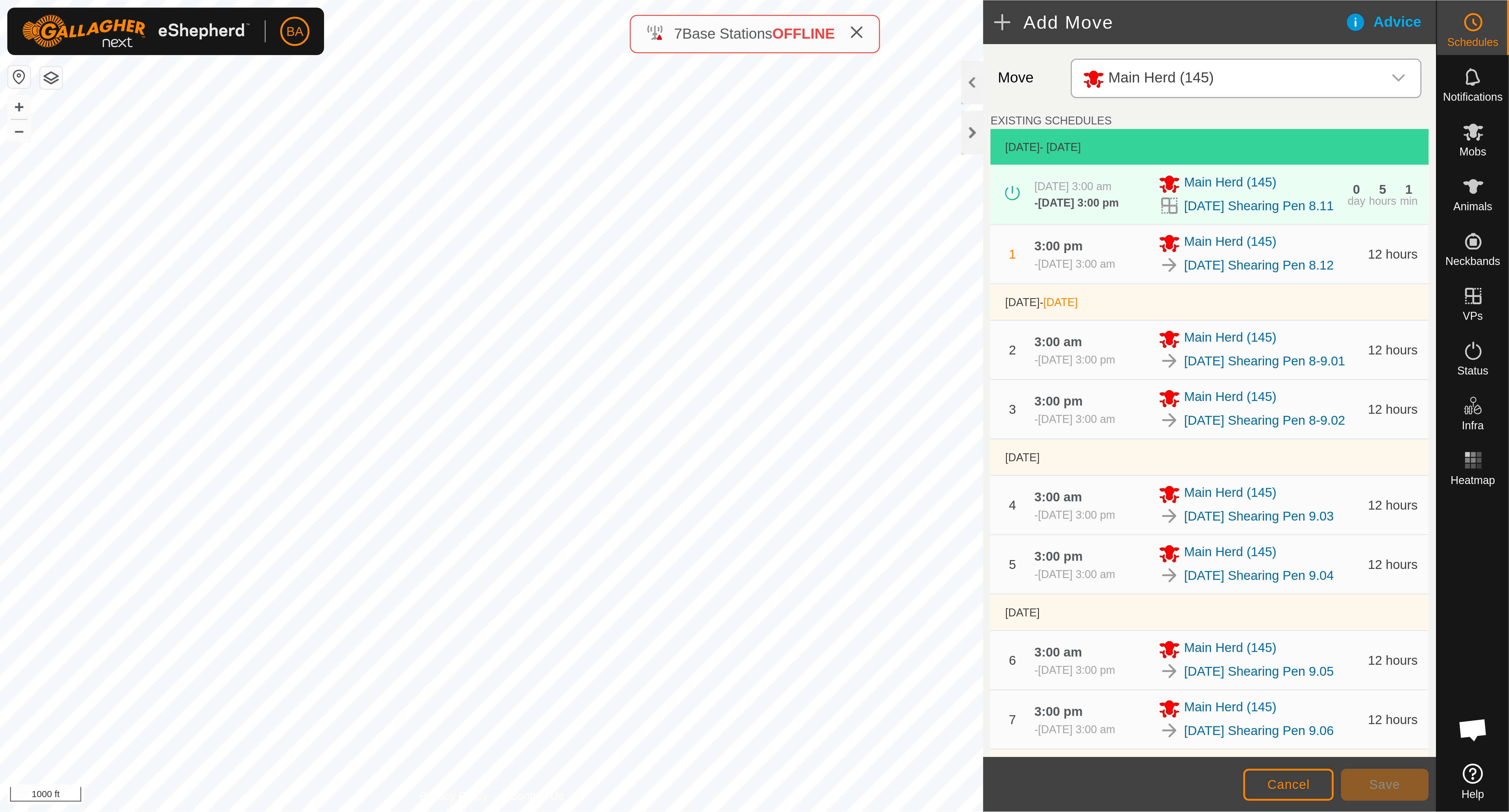
scroll to position [486, 0]
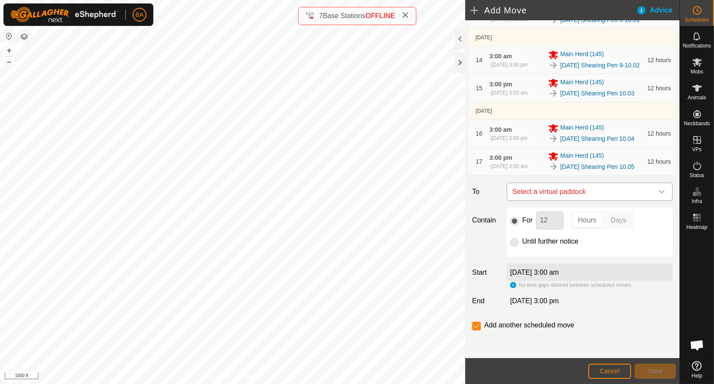
click at [596, 197] on span "Select a virtual paddock" at bounding box center [581, 191] width 144 height 17
click at [589, 196] on span "Select a virtual paddock" at bounding box center [581, 191] width 144 height 17
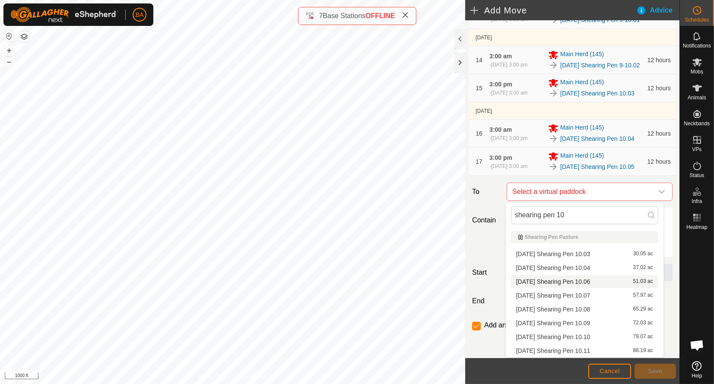
type input "shearing pen 10"
click at [573, 280] on li "2025-10-16 Shearing Pen 10.06 51.03 ac" at bounding box center [584, 281] width 147 height 13
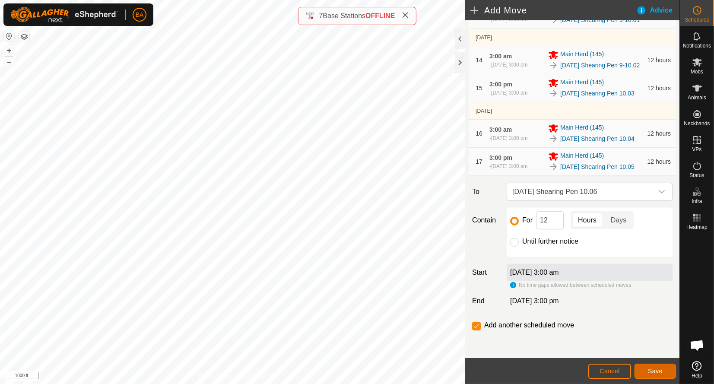
click at [646, 370] on button "Save" at bounding box center [654, 371] width 41 height 15
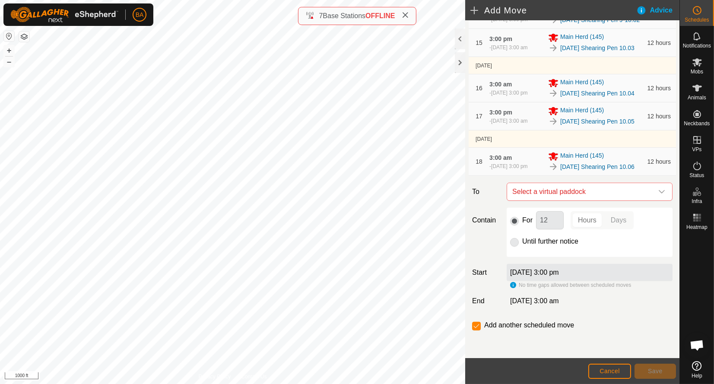
scroll to position [743, 0]
click at [599, 185] on span "Select a virtual paddock" at bounding box center [581, 191] width 144 height 17
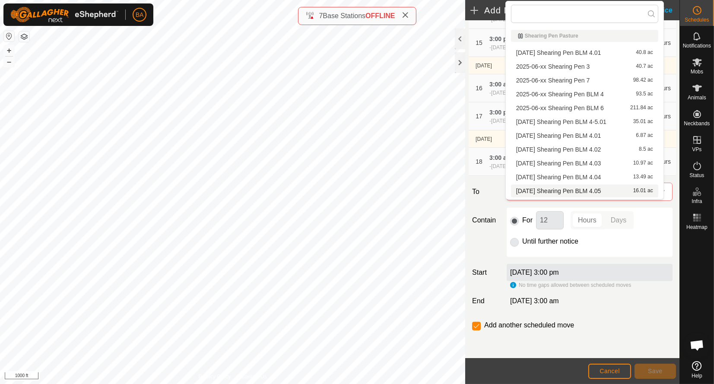
type input "v"
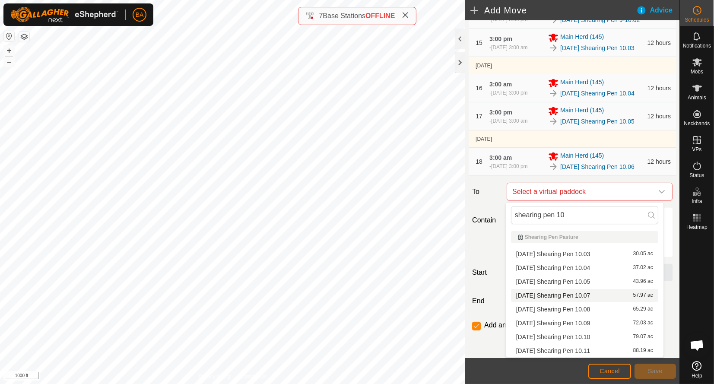
type input "shearing pen 10"
click at [574, 296] on li "2025-10-16 Shearing Pen 10.07 57.97 ac" at bounding box center [584, 295] width 147 height 13
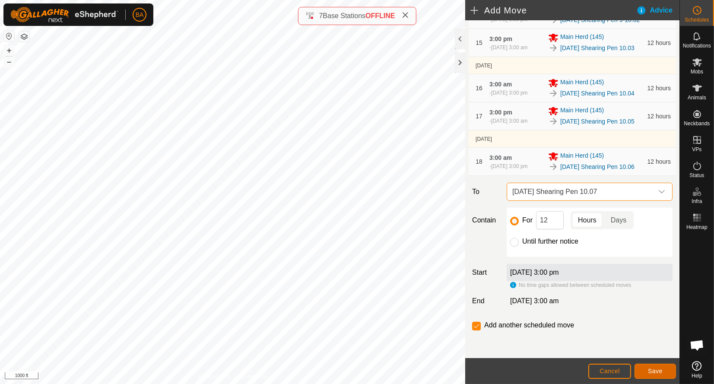
click at [645, 368] on button "Save" at bounding box center [654, 371] width 41 height 15
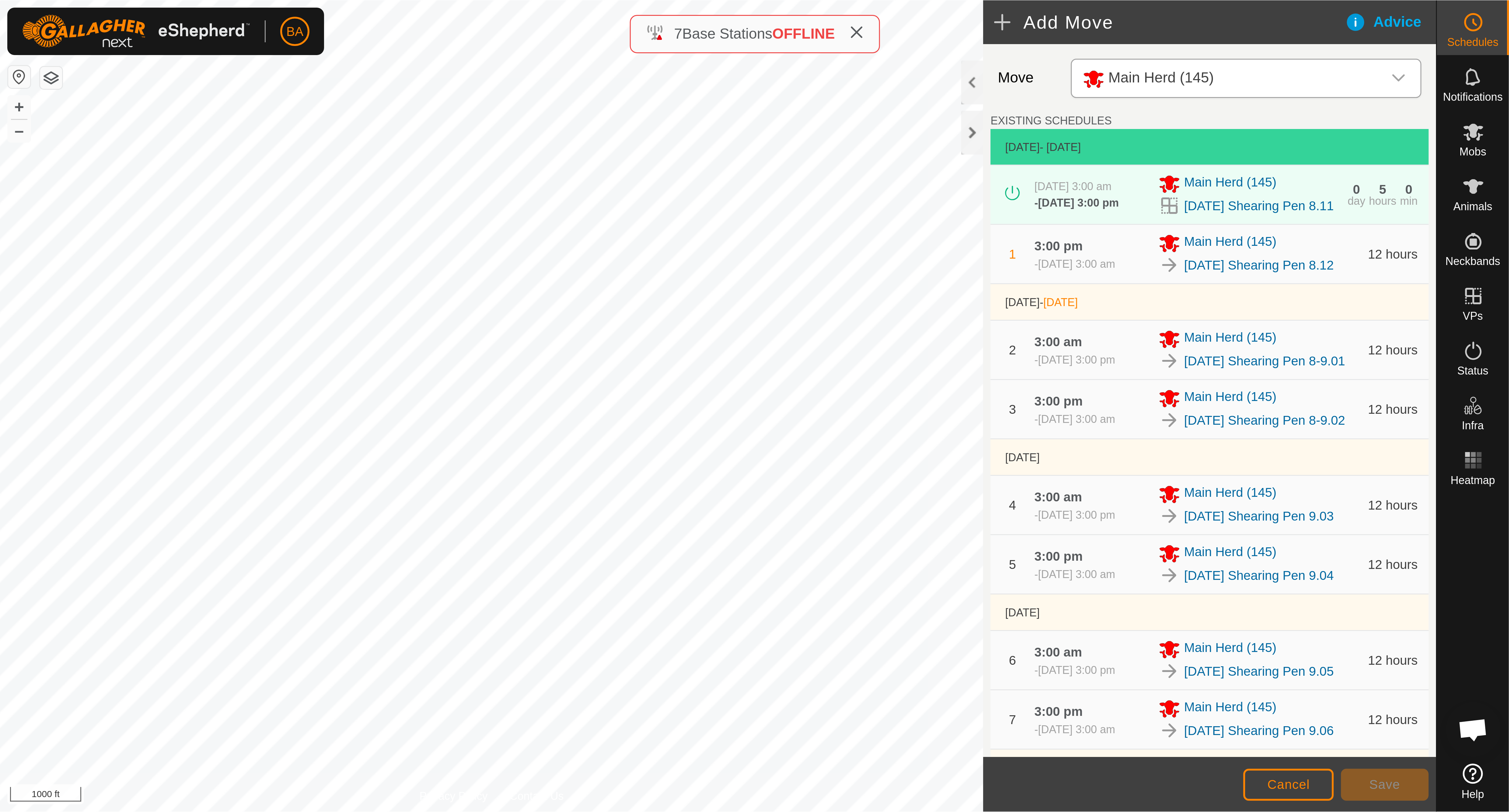
scroll to position [549, 0]
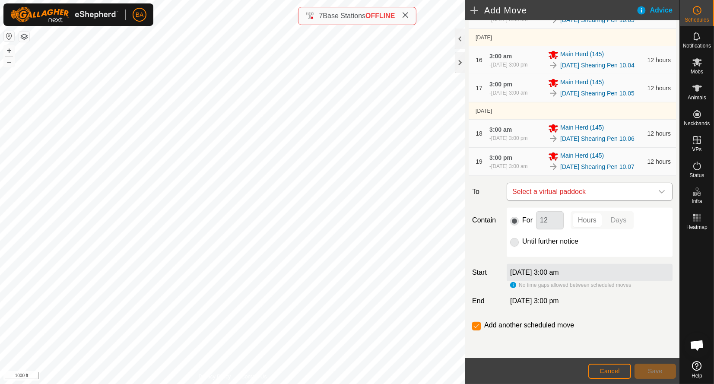
click at [574, 190] on span "Select a virtual paddock" at bounding box center [581, 191] width 144 height 17
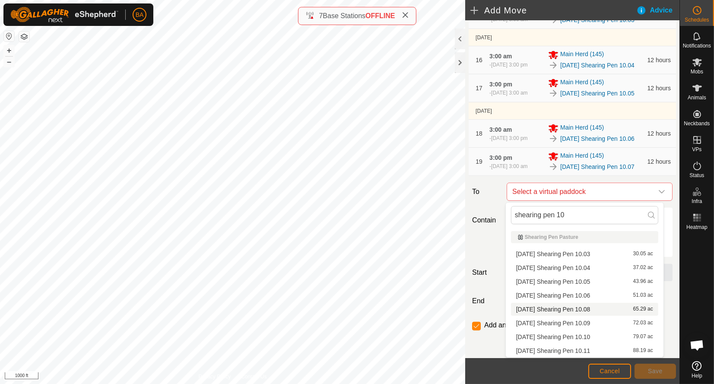
type input "shearing pen 10"
click at [566, 307] on li "2025-10-16 Shearing Pen 10.08 65.29 ac" at bounding box center [584, 309] width 147 height 13
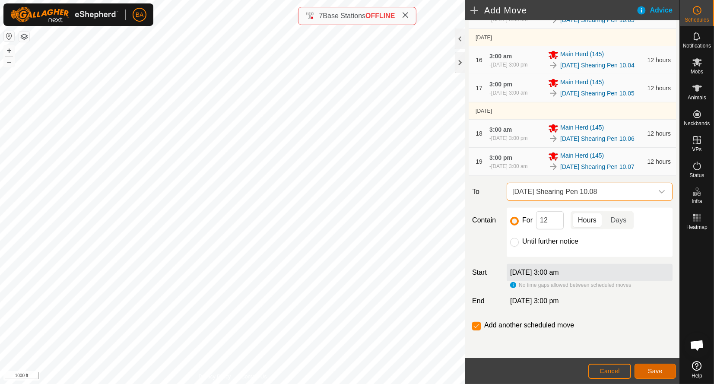
click at [656, 366] on button "Save" at bounding box center [654, 371] width 41 height 15
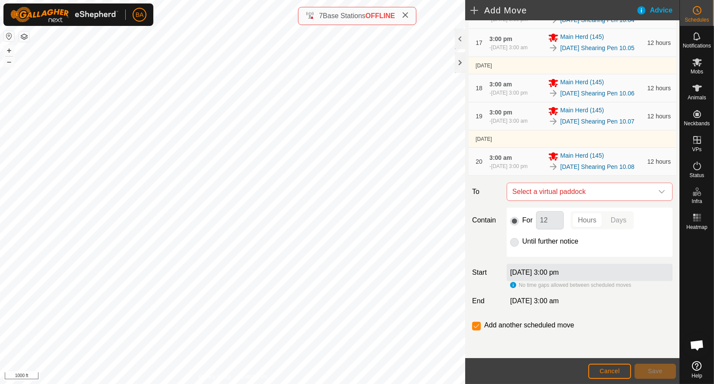
scroll to position [832, 0]
click at [591, 186] on span "Select a virtual paddock" at bounding box center [581, 191] width 144 height 17
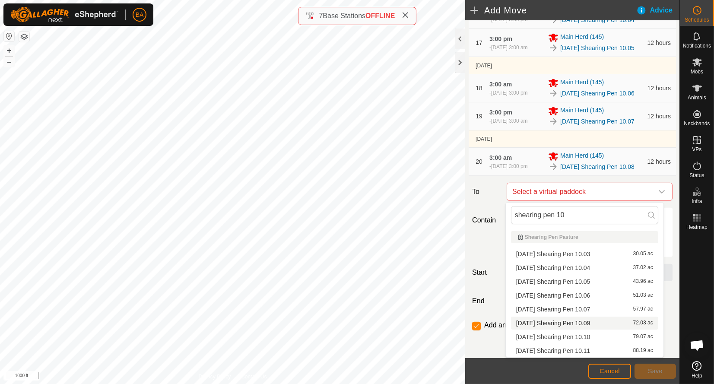
type input "shearing pen 10"
click at [574, 321] on li "2025-10-16 Shearing Pen 10.09 72.03 ac" at bounding box center [584, 323] width 147 height 13
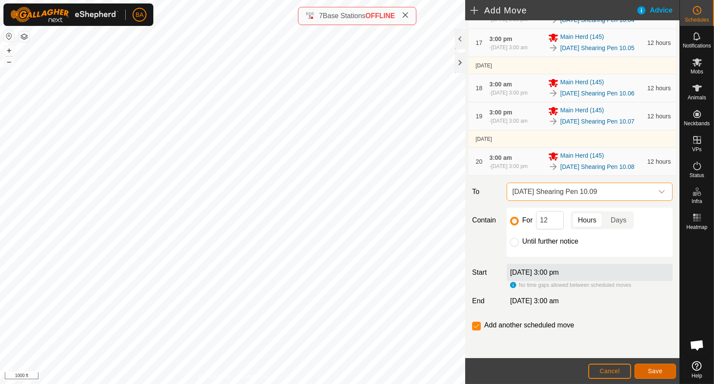
click at [660, 373] on span "Save" at bounding box center [655, 371] width 15 height 7
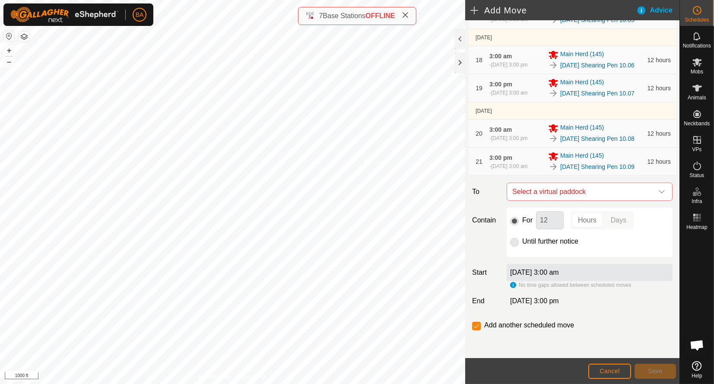
scroll to position [868, 0]
click at [571, 190] on span "Select a virtual paddock" at bounding box center [581, 191] width 144 height 17
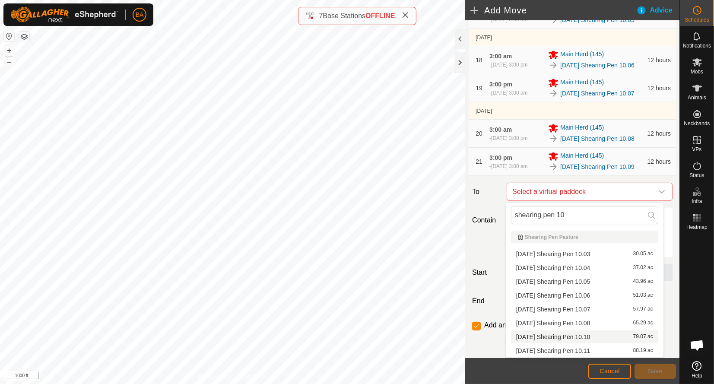
type input "shearing pen 10"
click at [574, 336] on li "2025-10-16 Shearing Pen 10.10 79.07 ac" at bounding box center [584, 336] width 147 height 13
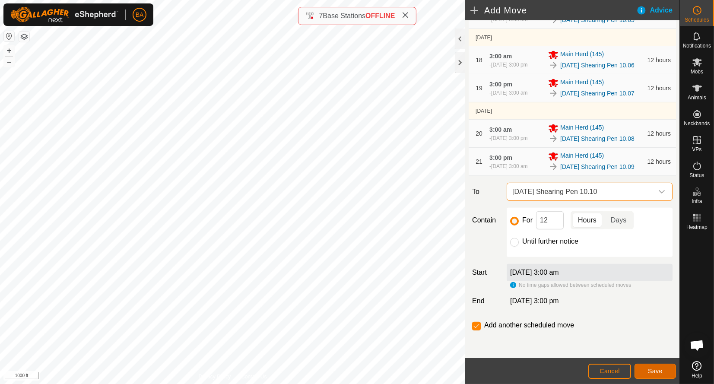
click at [659, 373] on span "Save" at bounding box center [655, 371] width 15 height 7
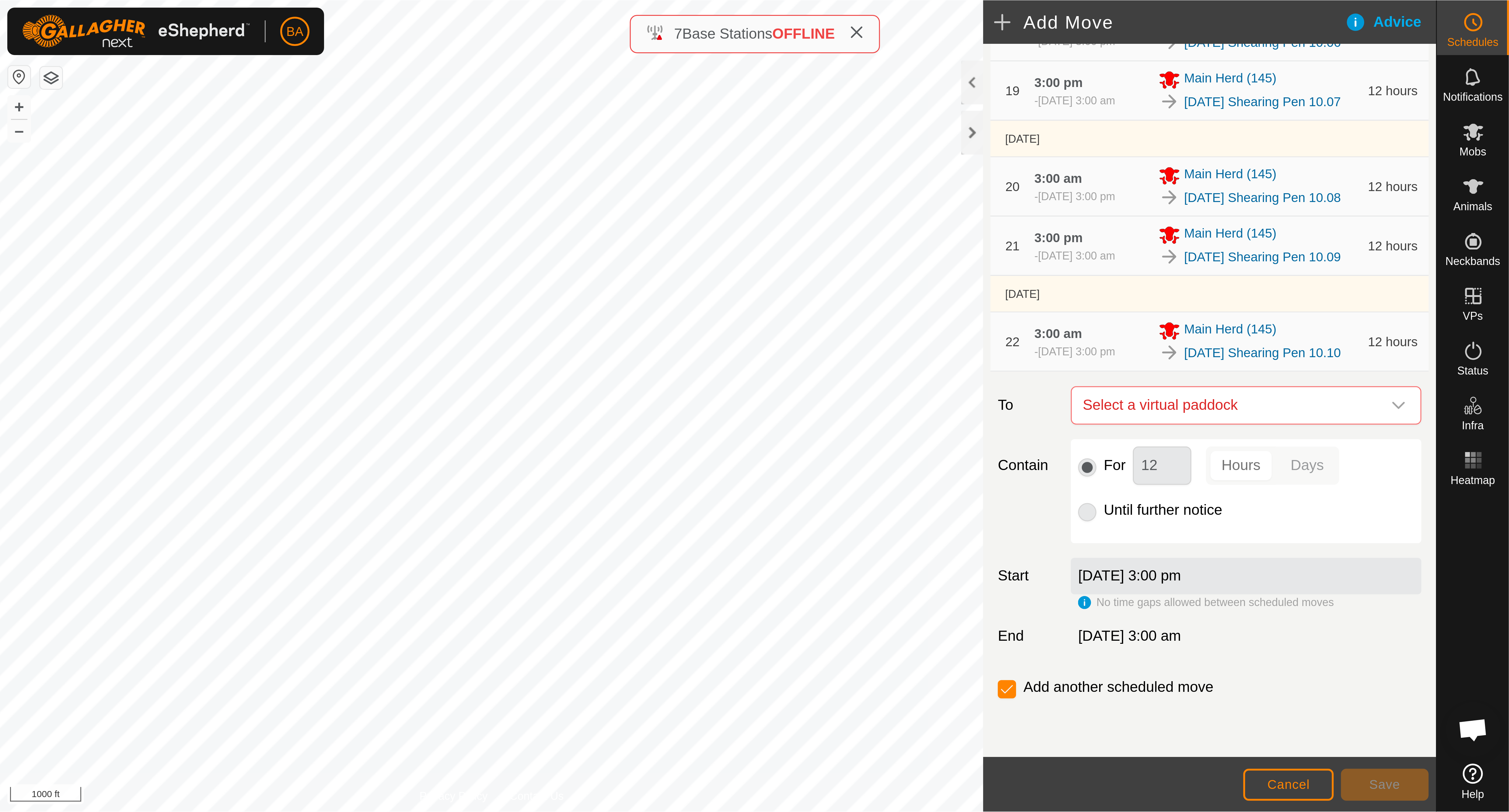
scroll to position [649, 0]
click at [401, 136] on span "Select a virtual paddock" at bounding box center [409, 135] width 101 height 12
click at [417, 130] on span "Select a virtual paddock" at bounding box center [409, 135] width 101 height 12
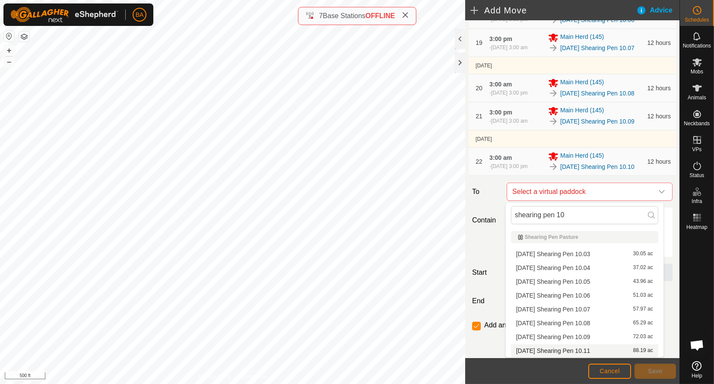
scroll to position [0, 0]
type input "shearing pen 10"
click at [574, 348] on span "2025-10-16 Shearing Pen 10.11" at bounding box center [553, 351] width 74 height 6
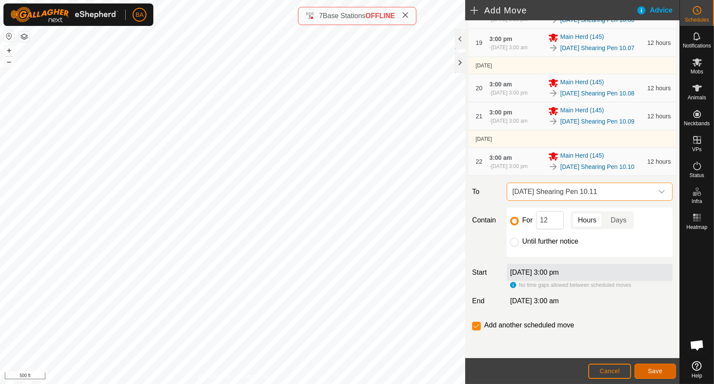
click at [656, 371] on span "Save" at bounding box center [655, 371] width 15 height 7
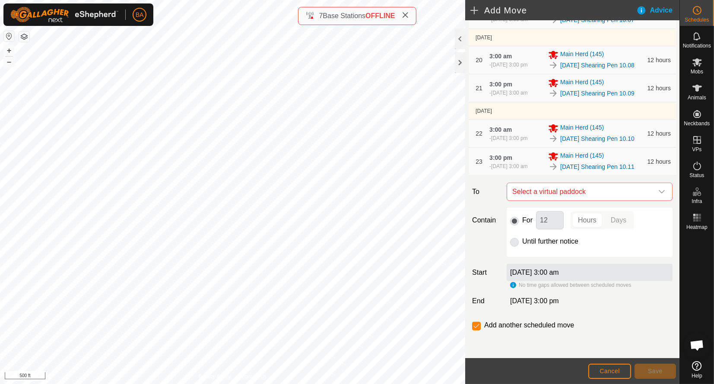
scroll to position [957, 0]
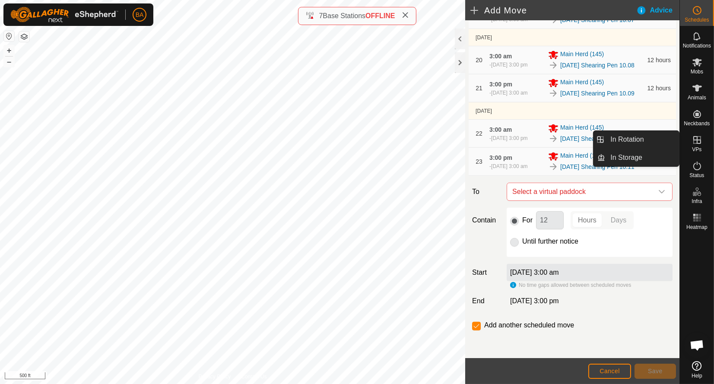
click at [663, 134] on link "In Rotation" at bounding box center [642, 139] width 74 height 17
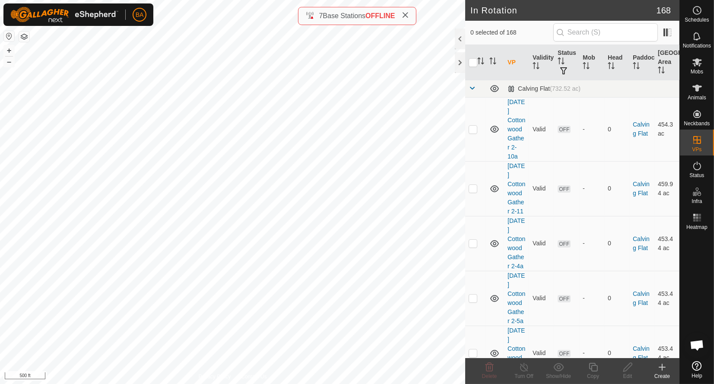
click at [657, 367] on icon at bounding box center [662, 367] width 10 height 10
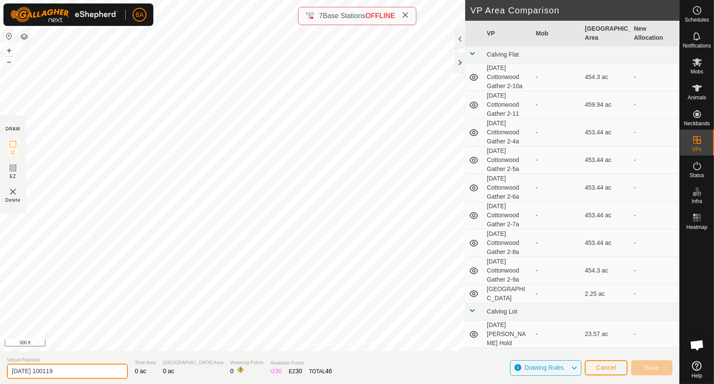
drag, startPoint x: 37, startPoint y: 373, endPoint x: 54, endPoint y: 376, distance: 16.8
click at [54, 376] on input "2025-10-11 100119" at bounding box center [67, 371] width 121 height 15
drag, startPoint x: 36, startPoint y: 374, endPoint x: 182, endPoint y: 402, distance: 149.2
click at [182, 383] on html "BA Schedules Notifications Mobs Animals Neckbands VPs Status Infra Heatmap Help…" at bounding box center [357, 192] width 714 height 384
paste input "shearing pen 10"
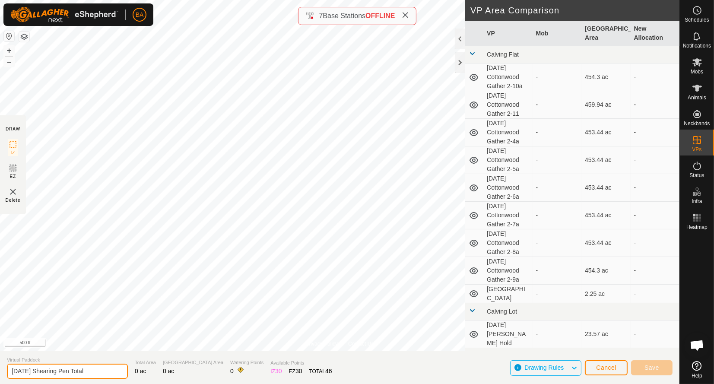
drag, startPoint x: 82, startPoint y: 371, endPoint x: 178, endPoint y: 374, distance: 95.9
click at [178, 374] on section "Virtual Paddock 2025-10-23 Shearing Pen Total Total Area 0 ac Grazing Area 0 ac…" at bounding box center [339, 367] width 679 height 33
type input "2025-10-23 Shearing Pen"
click at [293, 359] on div "Privacy Policy Contact Us y2207 0846712047 Main Herd 2025-10-01 Shearing Pen 8.…" at bounding box center [339, 192] width 679 height 384
click at [371, 352] on div "Privacy Policy Contact Us y2207 0846712047 Main Herd 2025-10-01 Shearing Pen 8.…" at bounding box center [339, 192] width 679 height 384
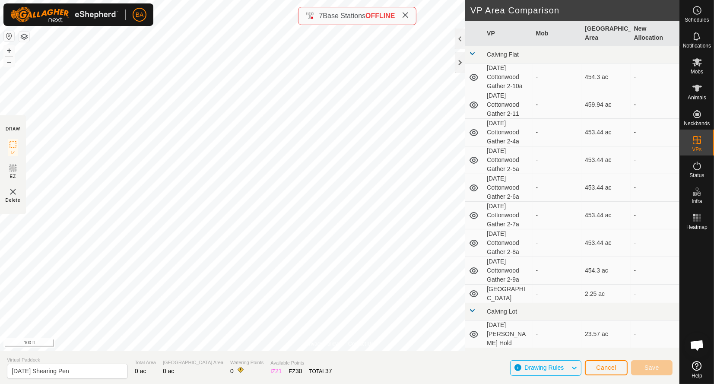
click at [307, 0] on html "BA Schedules Notifications Mobs Animals Neckbands VPs Status Infra Heatmap Help…" at bounding box center [357, 192] width 714 height 384
click at [532, 126] on div "Privacy Policy Contact Us y2207 0846712047 Main Herd 2025-10-01 Shearing Pen 8.…" at bounding box center [339, 192] width 679 height 384
click at [149, 8] on div "BA Schedules Notifications Mobs Animals Neckbands VPs Status Infra Heatmap Help…" at bounding box center [357, 192] width 714 height 384
click at [153, 0] on html "BA Schedules Notifications Mobs Animals Neckbands VPs Status Infra Heatmap Help…" at bounding box center [357, 192] width 714 height 384
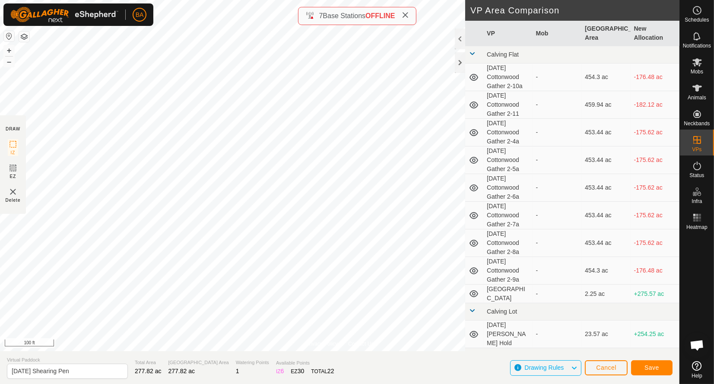
click at [528, 143] on div "Privacy Policy Contact Us + – ⇧ i 100 ft DRAW IZ EZ Delete VP Area Comparison V…" at bounding box center [339, 192] width 679 height 384
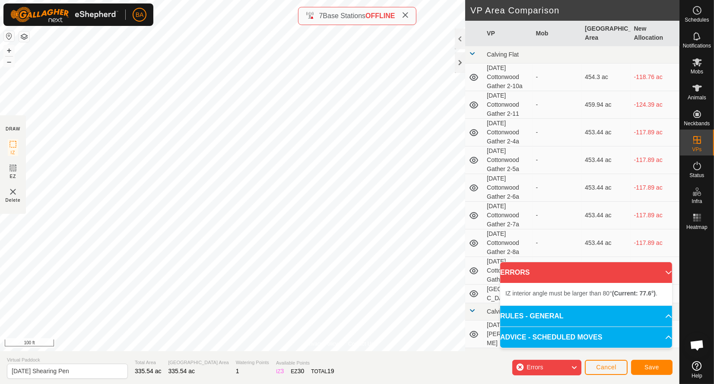
click at [489, 147] on div "Privacy Policy Contact Us + – ⇧ i 100 ft DRAW IZ EZ Delete VP Area Comparison V…" at bounding box center [339, 192] width 679 height 384
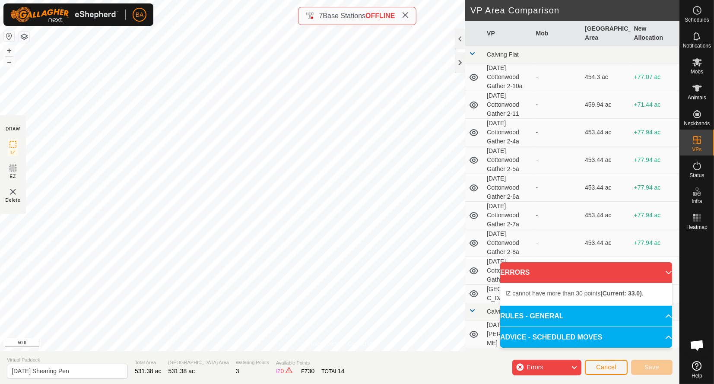
click at [298, 25] on div "Privacy Policy Contact Us + – ⇧ i 50 ft DRAW IZ EZ Delete VP Area Comparison VP…" at bounding box center [339, 192] width 679 height 384
click at [488, 270] on div "Privacy Policy Contact Us + – ⇧ i 50 ft DRAW IZ EZ Delete VP Area Comparison VP…" at bounding box center [339, 192] width 679 height 384
click at [222, 0] on html "BA Schedules Notifications Mobs Animals Neckbands VPs Status Infra Heatmap Help…" at bounding box center [357, 192] width 714 height 384
click at [6, 61] on button "–" at bounding box center [9, 62] width 10 height 10
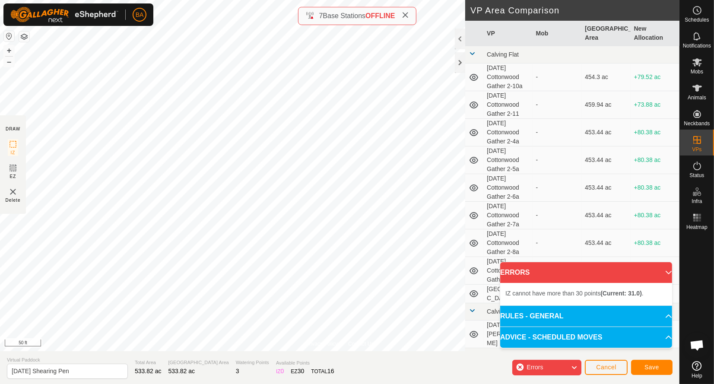
click at [0, 203] on div "Privacy Policy Contact Us + – ⇧ i 50 ft DRAW IZ EZ Delete VP Area Comparison VP…" at bounding box center [339, 192] width 679 height 384
click at [10, 61] on button "–" at bounding box center [9, 62] width 10 height 10
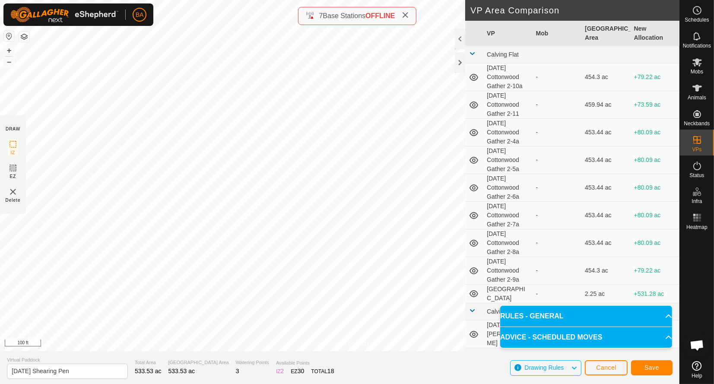
click at [111, 353] on div "Privacy Policy Contact Us + – ⇧ i 100 ft DRAW IZ EZ Delete VP Area Comparison V…" at bounding box center [339, 192] width 679 height 384
click at [8, 63] on button "–" at bounding box center [9, 62] width 10 height 10
click at [16, 173] on icon at bounding box center [13, 168] width 10 height 10
click at [8, 61] on button "–" at bounding box center [9, 62] width 10 height 10
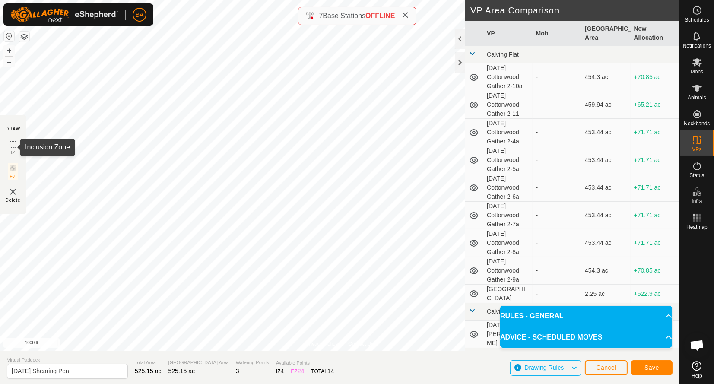
click at [13, 146] on icon at bounding box center [13, 144] width 10 height 10
click at [650, 371] on span "Save" at bounding box center [651, 367] width 15 height 7
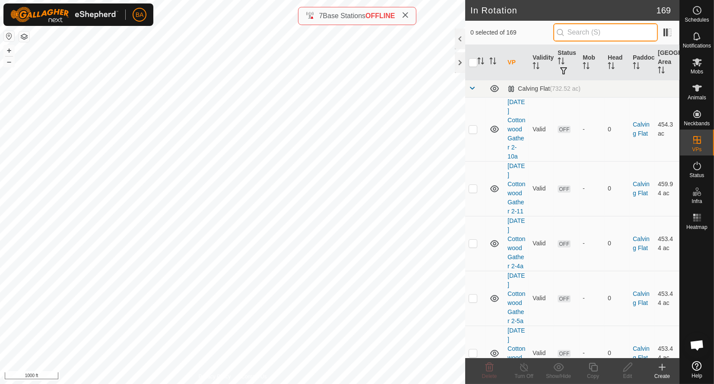
click at [592, 31] on input "text" at bounding box center [605, 32] width 105 height 18
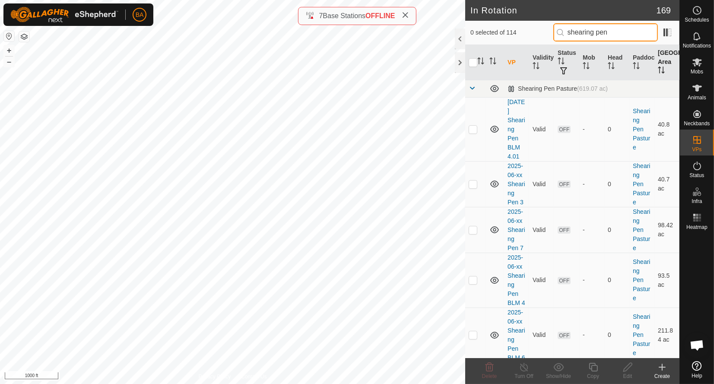
type input "shearing pen"
click at [655, 57] on th "[GEOGRAPHIC_DATA] Area" at bounding box center [666, 62] width 25 height 35
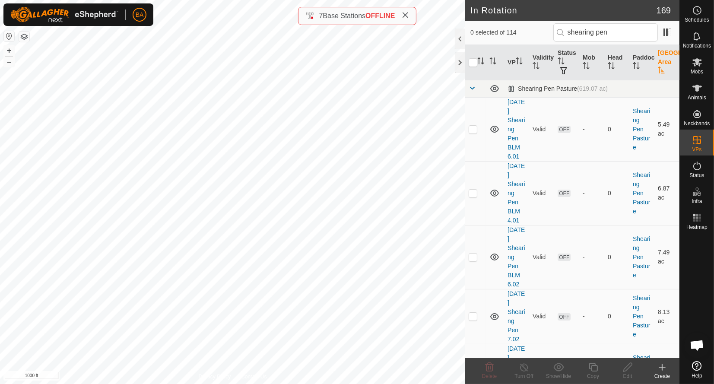
click at [655, 57] on th "[GEOGRAPHIC_DATA] Area" at bounding box center [666, 62] width 25 height 35
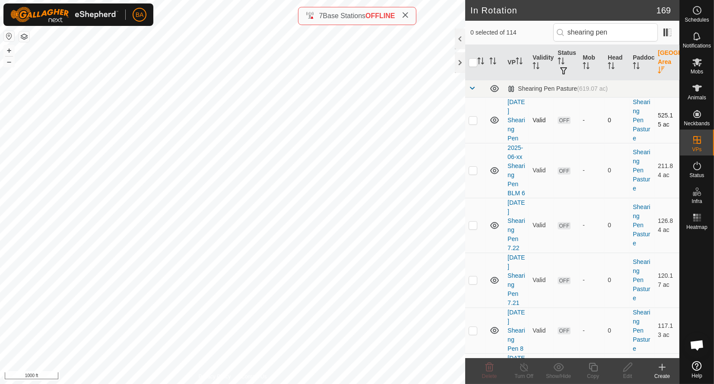
click at [470, 120] on p-checkbox at bounding box center [473, 120] width 9 height 7
checkbox input "true"
click at [632, 368] on icon at bounding box center [627, 367] width 11 height 10
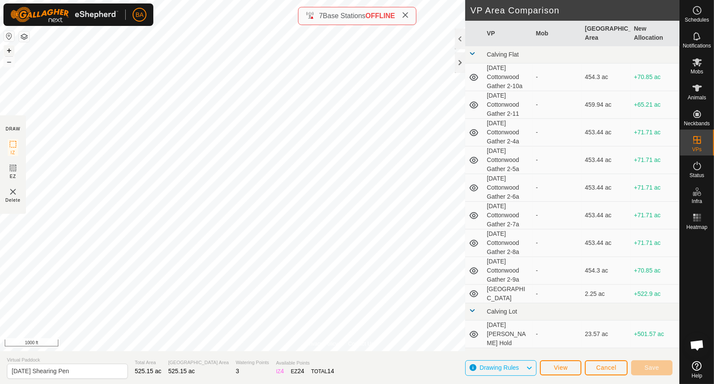
click at [11, 51] on button "+" at bounding box center [9, 50] width 10 height 10
click at [592, 250] on div "Privacy Policy Contact Us 2025-10-23 Shearing Pen Status: OFF Type: Inclusion Z…" at bounding box center [339, 192] width 679 height 384
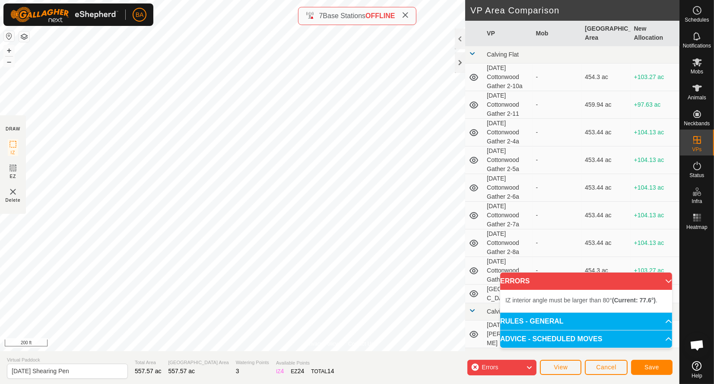
click at [529, 215] on div "Privacy Policy Contact Us Status: OFF Type: Inclusion Zone + – ⇧ i 200 ft DRAW …" at bounding box center [339, 192] width 679 height 384
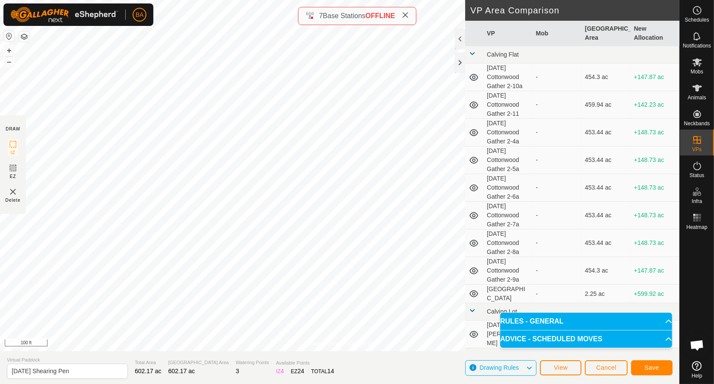
click at [329, 18] on div "Privacy Policy Contact Us Status: OFF Type: Inclusion Zone + – ⇧ i 100 ft DRAW …" at bounding box center [339, 192] width 679 height 384
click at [9, 63] on button "–" at bounding box center [9, 62] width 10 height 10
click at [638, 367] on button "Save" at bounding box center [651, 367] width 41 height 15
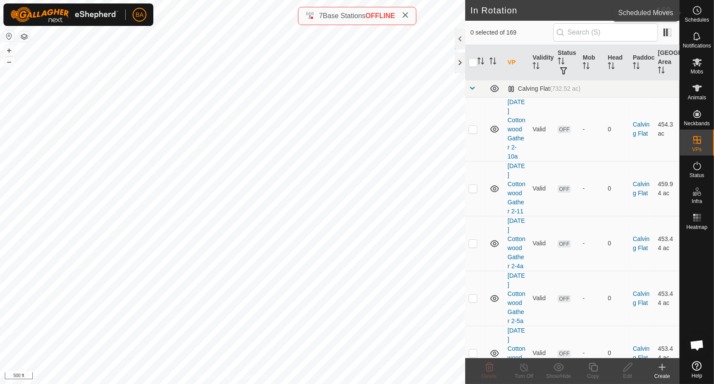
click at [691, 16] on es-schedule-vp-svg-icon at bounding box center [697, 10] width 16 height 14
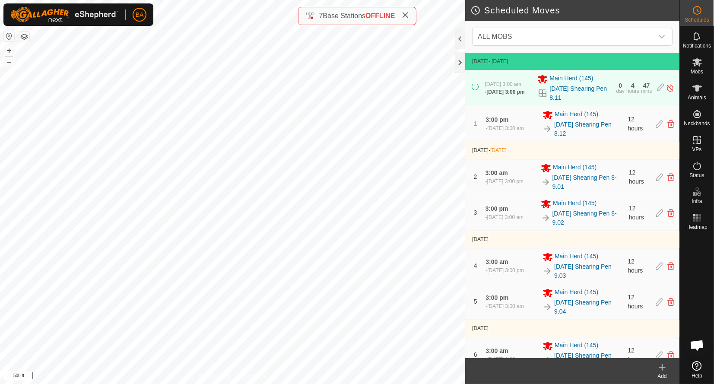
click at [655, 370] on create-svg-icon at bounding box center [662, 367] width 35 height 10
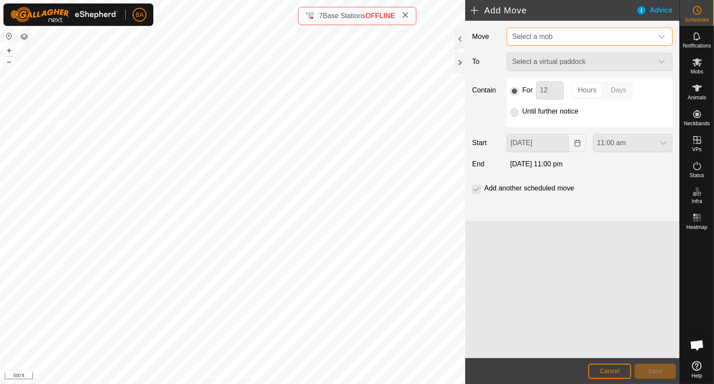
click at [548, 45] on span "Select a mob" at bounding box center [581, 36] width 144 height 17
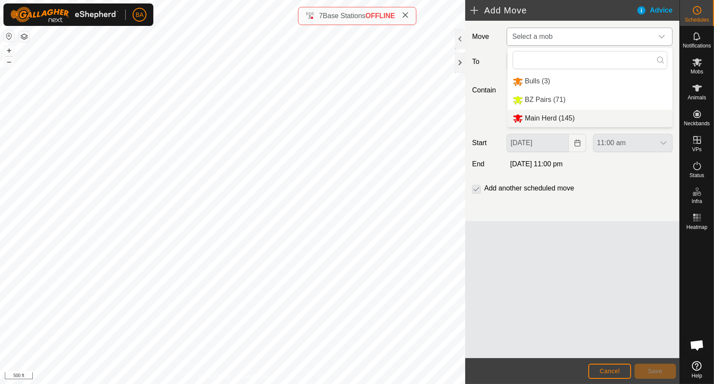
click at [551, 117] on span "Main Herd (145)" at bounding box center [550, 117] width 50 height 7
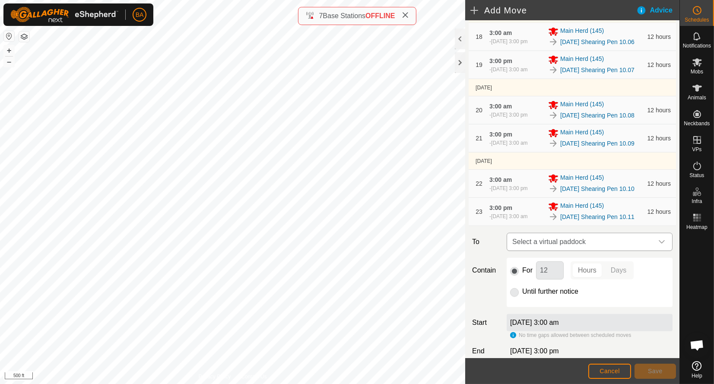
scroll to position [957, 0]
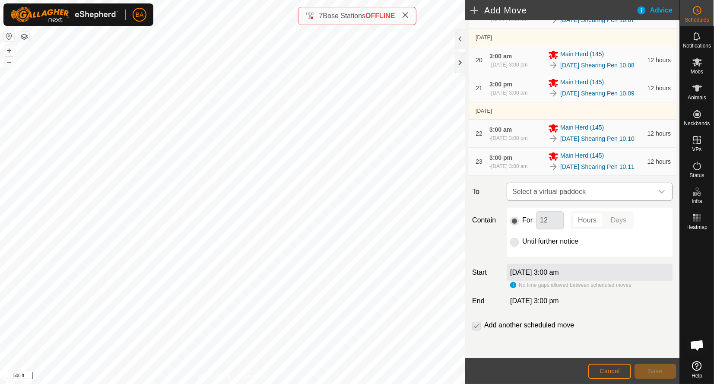
click at [559, 189] on span "Select a virtual paddock" at bounding box center [581, 191] width 144 height 17
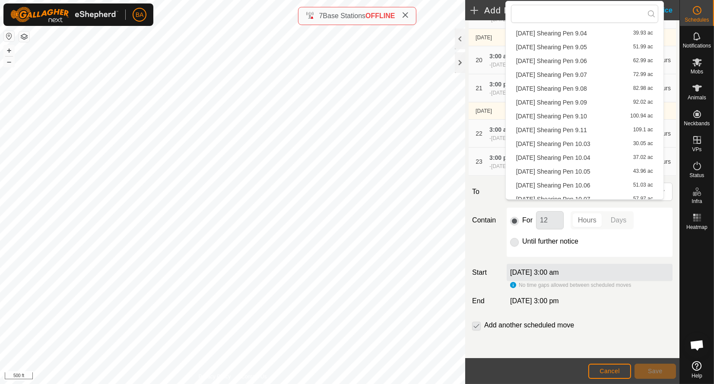
scroll to position [1408, 0]
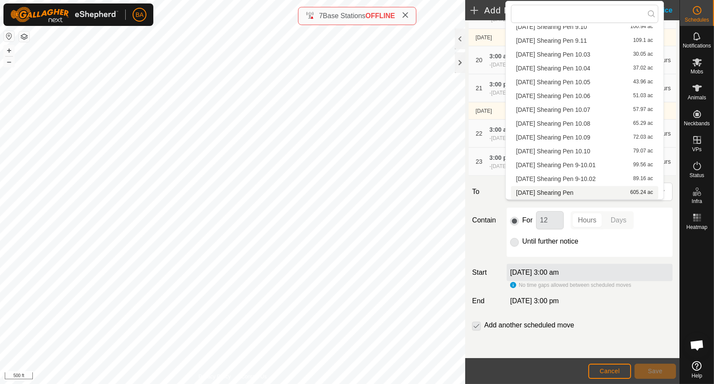
click at [555, 190] on li "2025-10-23 Shearing Pen 605.24 ac" at bounding box center [584, 192] width 147 height 13
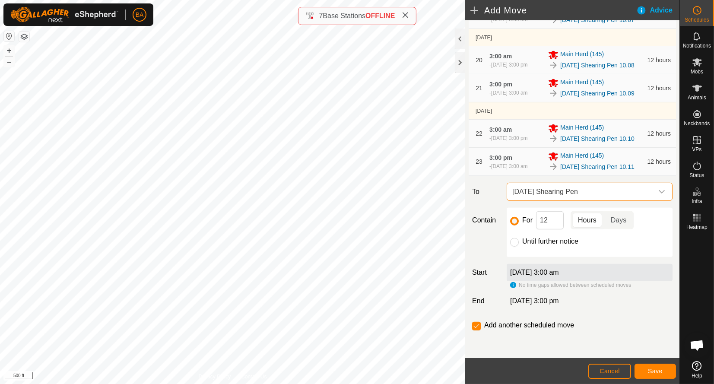
click at [522, 244] on label "Until further notice" at bounding box center [550, 241] width 56 height 7
click at [519, 244] on input "Until further notice" at bounding box center [514, 242] width 9 height 9
radio input "true"
checkbox input "false"
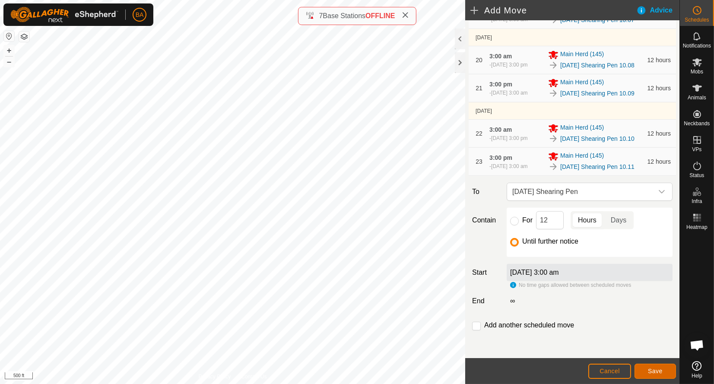
click at [664, 372] on button "Save" at bounding box center [654, 371] width 41 height 15
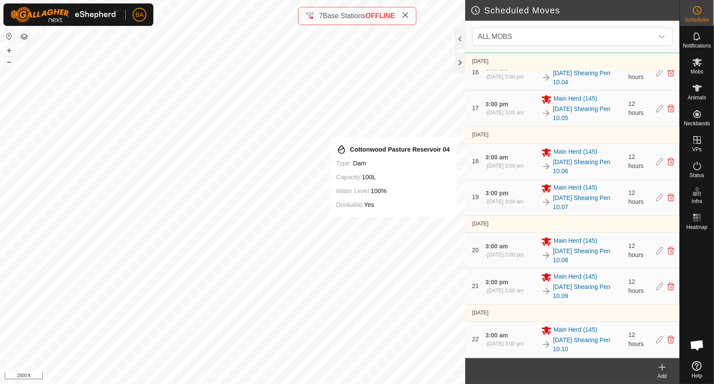
scroll to position [812, 0]
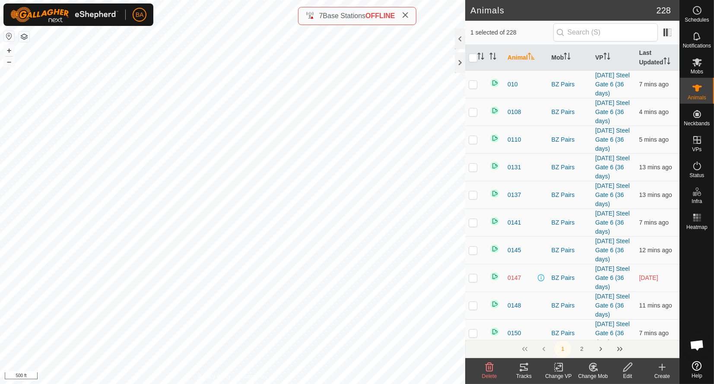
click at [525, 364] on icon at bounding box center [524, 367] width 10 height 10
click at [702, 65] on icon at bounding box center [697, 62] width 10 height 10
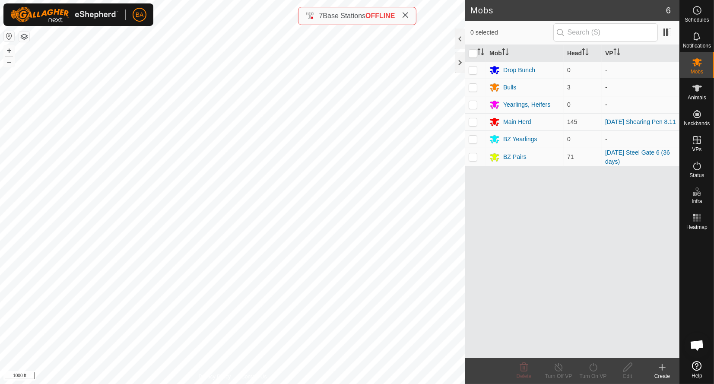
click at [491, 311] on div "Mob Head VP Drop Bunch 0 - Bulls 3 - Yearlings, Heifers 0 - Main Herd 145 2025-…" at bounding box center [572, 201] width 214 height 313
click at [700, 13] on circle at bounding box center [697, 10] width 8 height 8
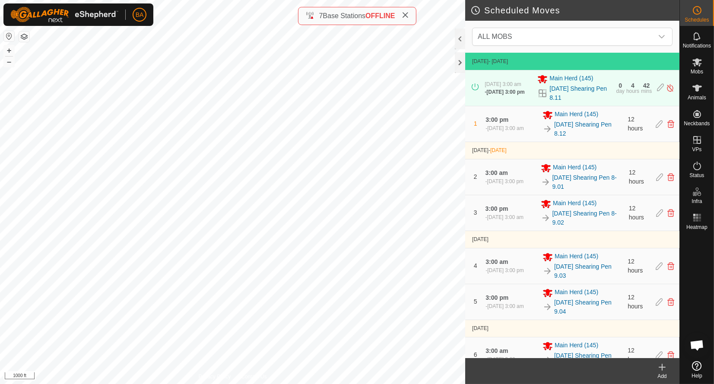
click at [662, 370] on icon at bounding box center [662, 367] width 0 height 6
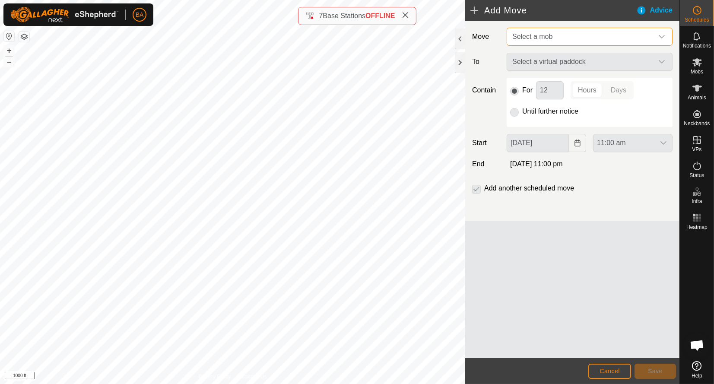
click at [581, 37] on span "Select a mob" at bounding box center [581, 36] width 144 height 17
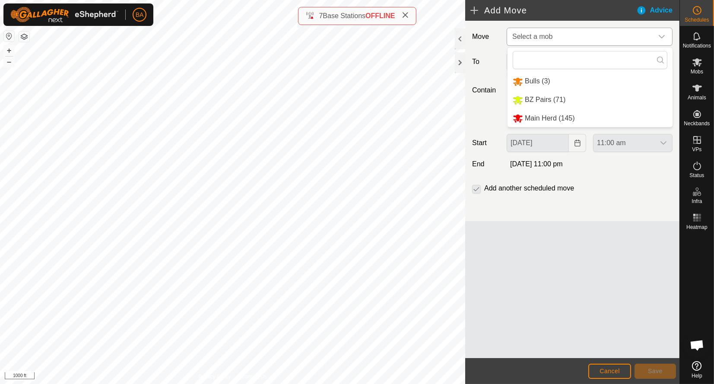
click at [571, 101] on li "BZ Pairs (71)" at bounding box center [589, 100] width 165 height 18
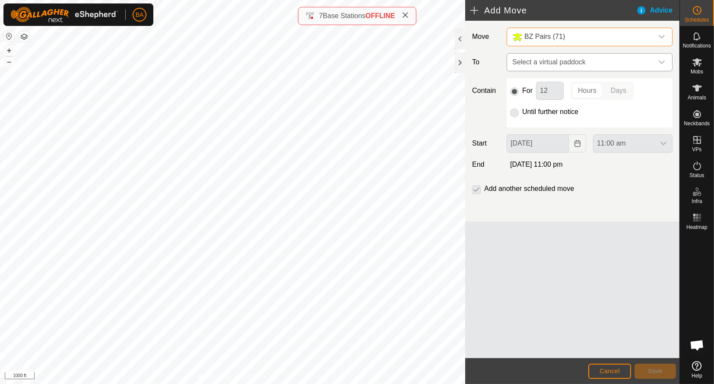
click at [572, 56] on span "Select a virtual paddock" at bounding box center [581, 62] width 144 height 17
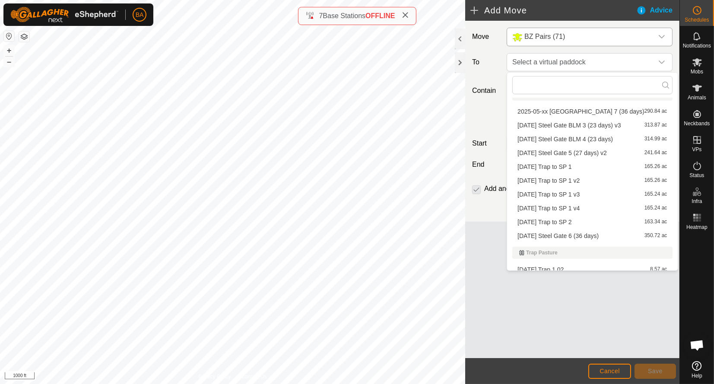
scroll to position [2181, 0]
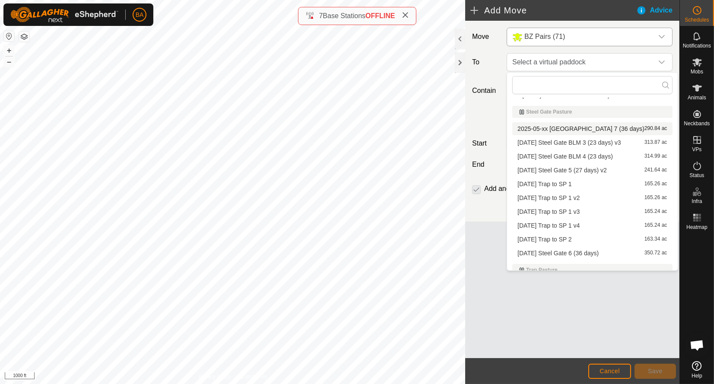
click at [588, 128] on li "2025-05-xx Steel Gate 7 (36 days) 290.84 ac" at bounding box center [592, 128] width 160 height 13
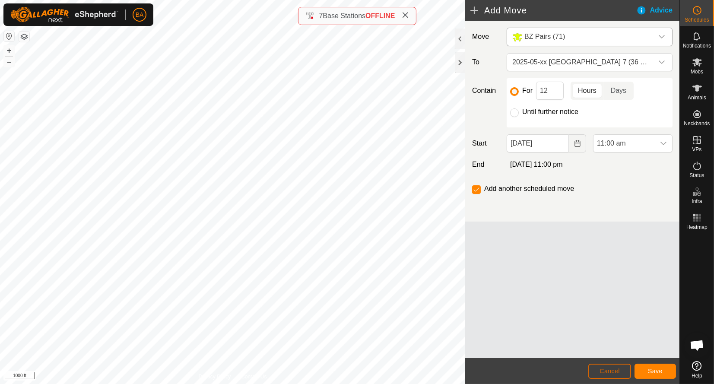
click at [607, 368] on span "Cancel" at bounding box center [609, 371] width 20 height 7
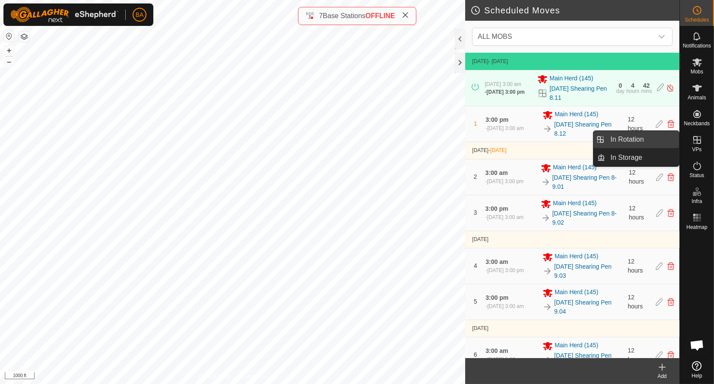
click at [642, 140] on link "In Rotation" at bounding box center [642, 139] width 74 height 17
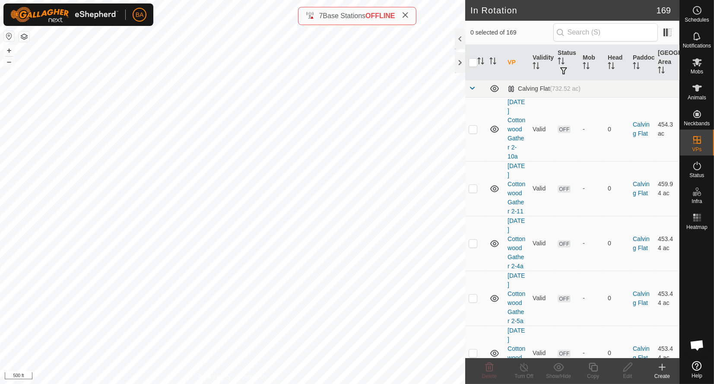
checkbox input "true"
click at [589, 366] on icon at bounding box center [593, 367] width 11 height 10
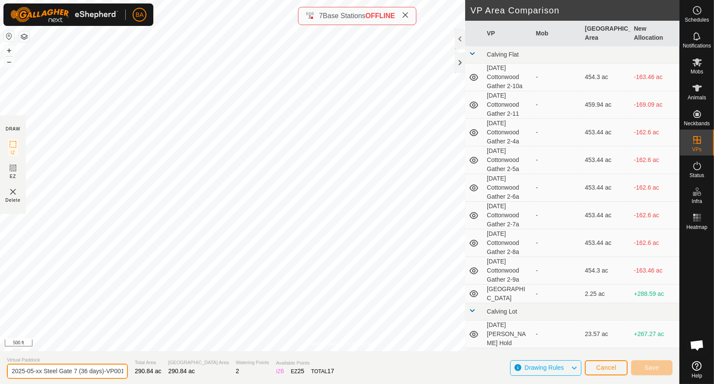
scroll to position [0, 6]
drag, startPoint x: 74, startPoint y: 372, endPoint x: 293, endPoint y: 405, distance: 221.4
click at [293, 383] on html "BA Schedules Notifications Mobs Animals Neckbands VPs Status Infra Heatmap Help…" at bounding box center [357, 192] width 714 height 384
type input "2025-05-xx Steel Gate 6-7"
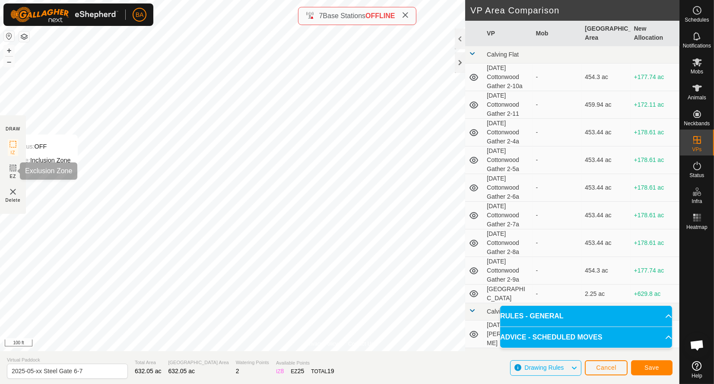
click at [11, 165] on icon at bounding box center [13, 168] width 10 height 10
click at [16, 141] on rect at bounding box center [13, 144] width 7 height 7
click at [653, 364] on button "Save" at bounding box center [651, 367] width 41 height 15
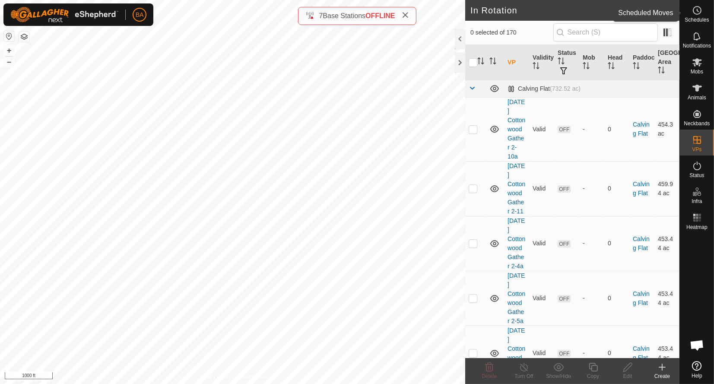
click at [699, 13] on icon at bounding box center [697, 10] width 10 height 10
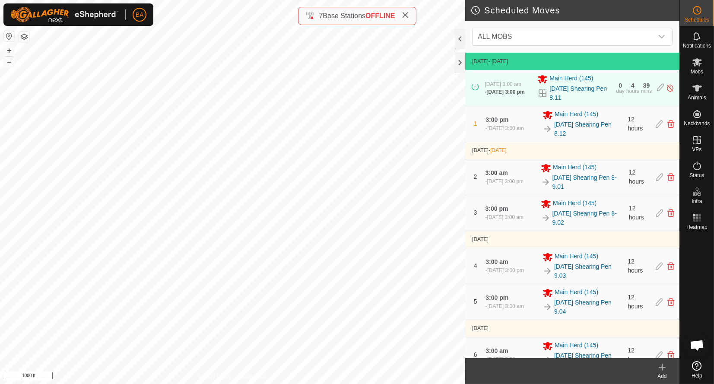
click at [662, 372] on div "Add" at bounding box center [662, 376] width 35 height 8
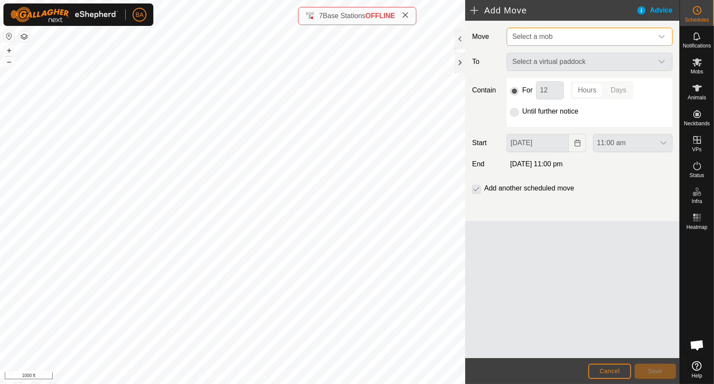
click at [535, 42] on span "Select a mob" at bounding box center [581, 36] width 144 height 17
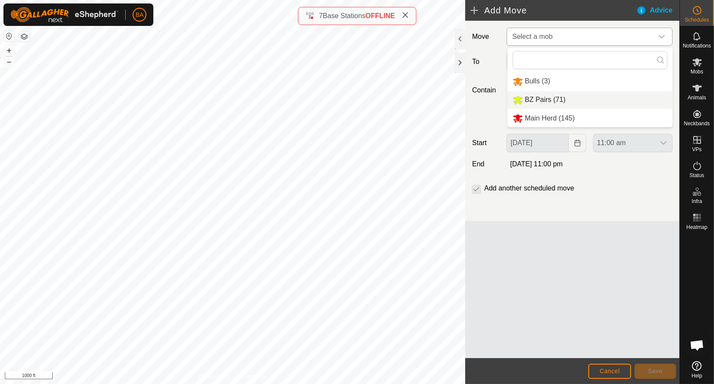
click at [544, 96] on li "BZ Pairs (71)" at bounding box center [589, 100] width 165 height 18
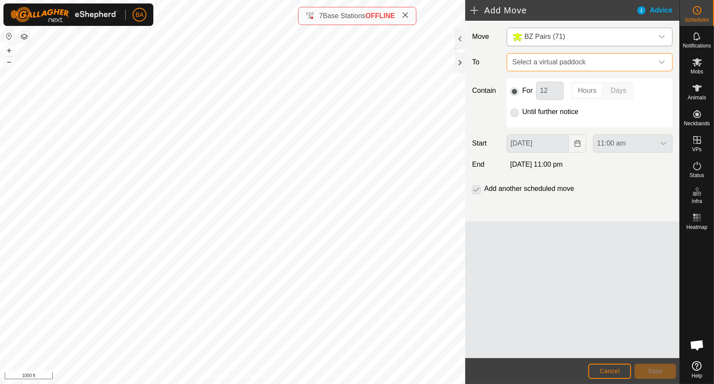
click at [549, 60] on span "Select a virtual paddock" at bounding box center [581, 62] width 144 height 17
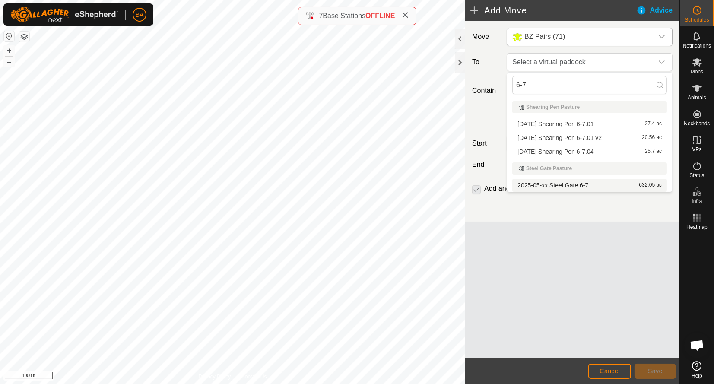
type input "6-7"
click at [561, 186] on span "2025-05-xx Steel Gate 6-7" at bounding box center [552, 185] width 71 height 6
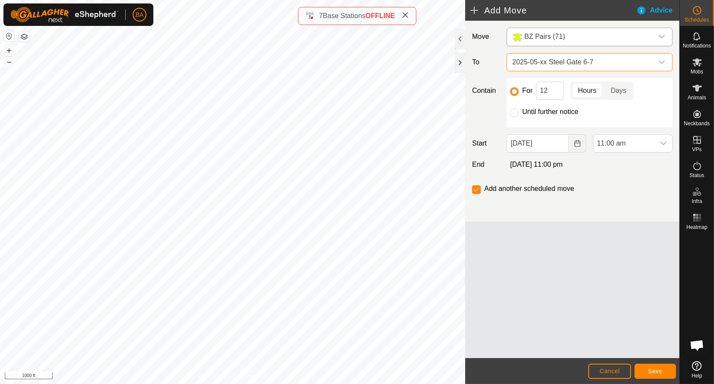
click at [526, 114] on label "Until further notice" at bounding box center [550, 111] width 56 height 7
click at [519, 114] on input "Until further notice" at bounding box center [514, 112] width 9 height 9
radio input "true"
checkbox input "false"
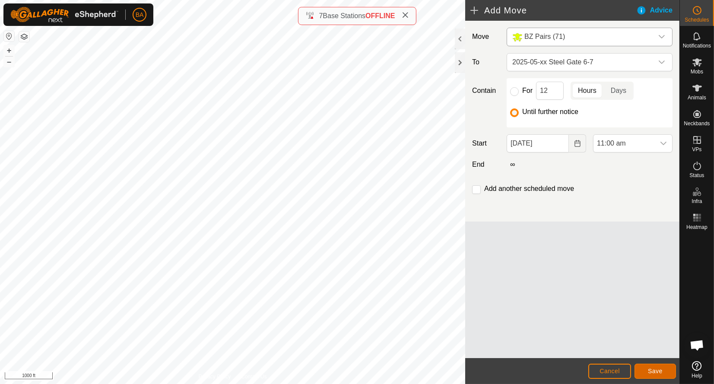
click at [652, 374] on span "Save" at bounding box center [655, 371] width 15 height 7
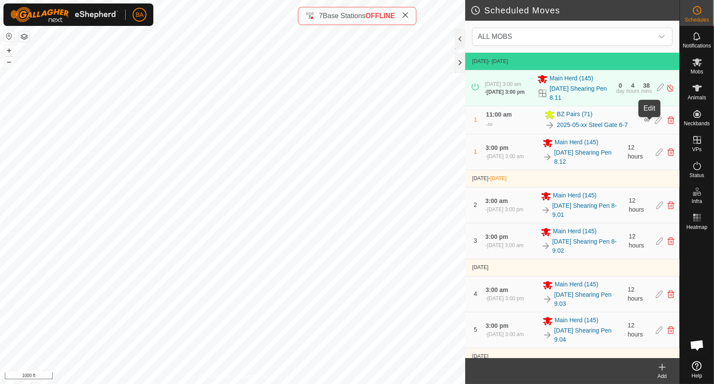
click at [655, 119] on icon at bounding box center [658, 120] width 7 height 8
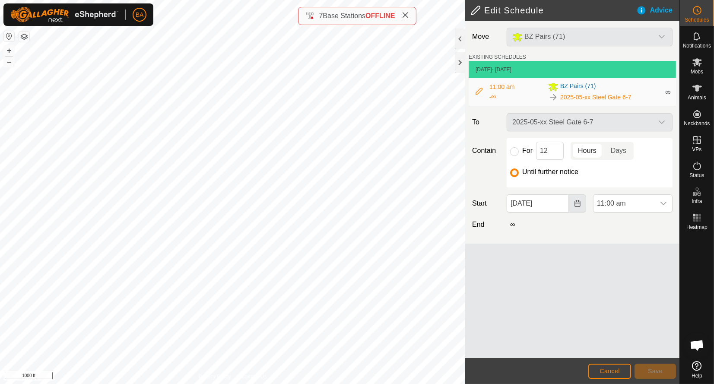
click at [580, 207] on icon "Choose Date" at bounding box center [577, 203] width 7 height 7
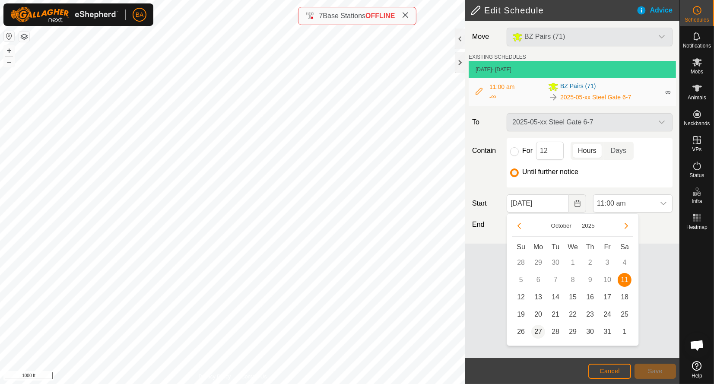
click at [539, 330] on span "27" at bounding box center [538, 332] width 14 height 14
type input "27 Oct, 2025"
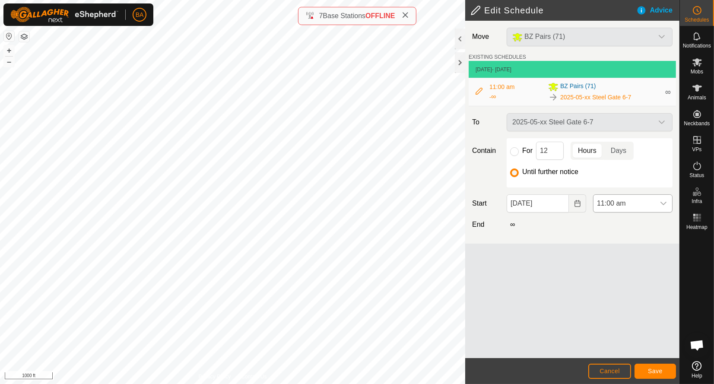
click at [665, 203] on icon "dropdown trigger" at bounding box center [663, 203] width 6 height 3
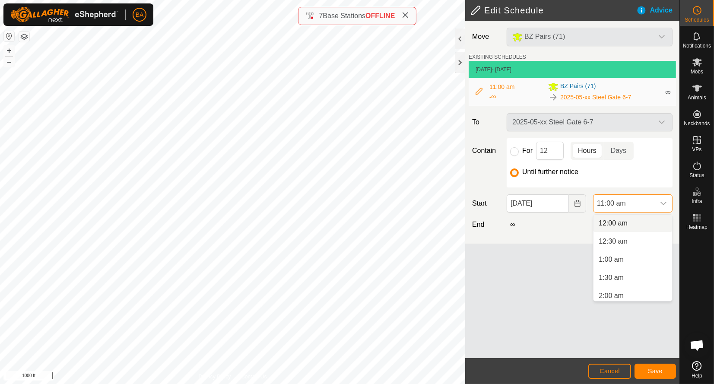
click at [636, 221] on li "12:00 am" at bounding box center [632, 223] width 79 height 17
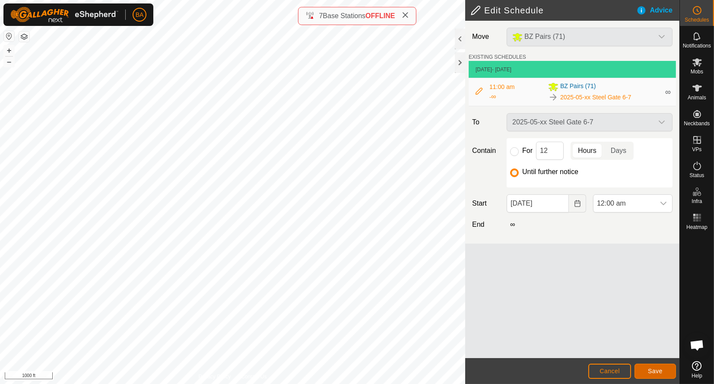
click at [652, 368] on span "Save" at bounding box center [655, 371] width 15 height 7
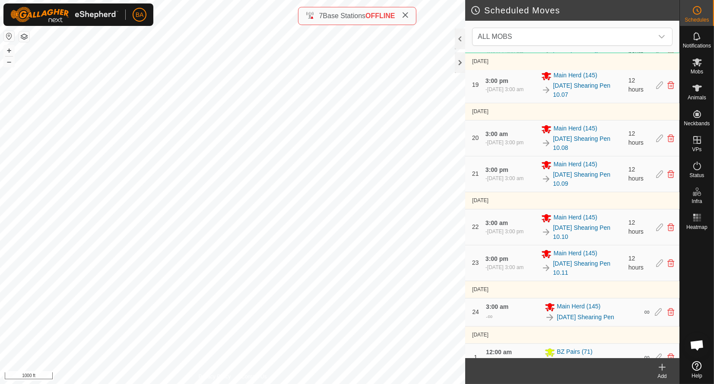
scroll to position [858, 0]
